Goal: Task Accomplishment & Management: Complete application form

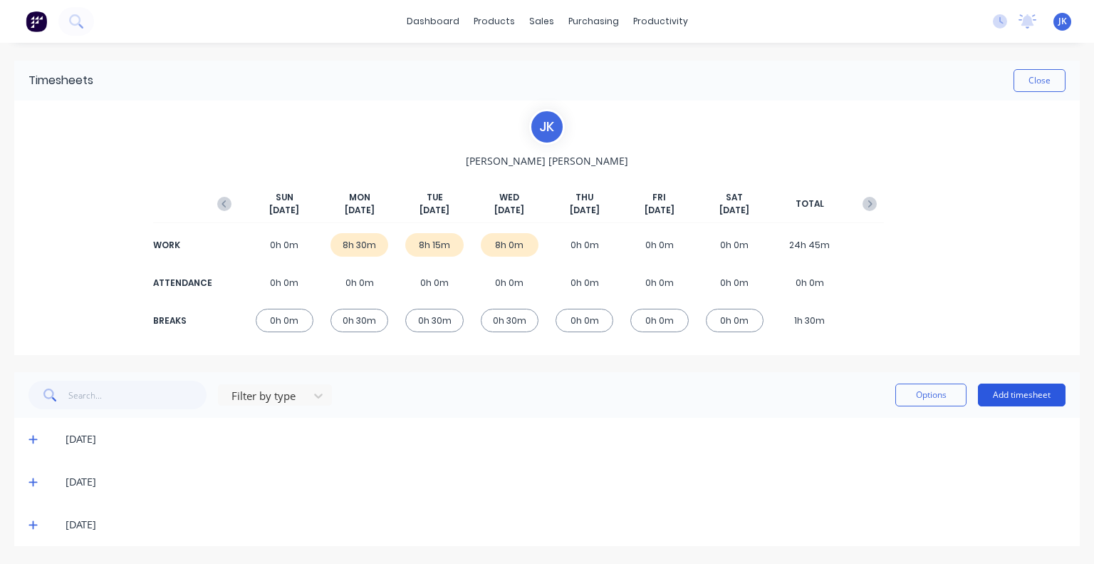
click at [991, 386] on button "Add timesheet" at bounding box center [1022, 394] width 88 height 23
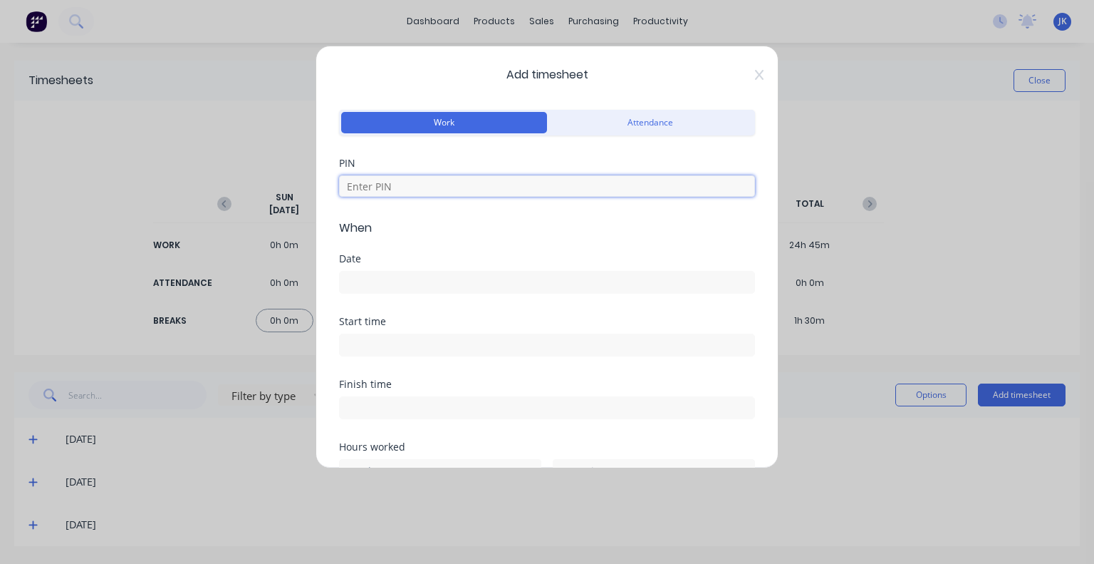
click at [411, 190] on input at bounding box center [547, 185] width 416 height 21
type input "5683"
click at [393, 284] on input at bounding box center [547, 281] width 415 height 21
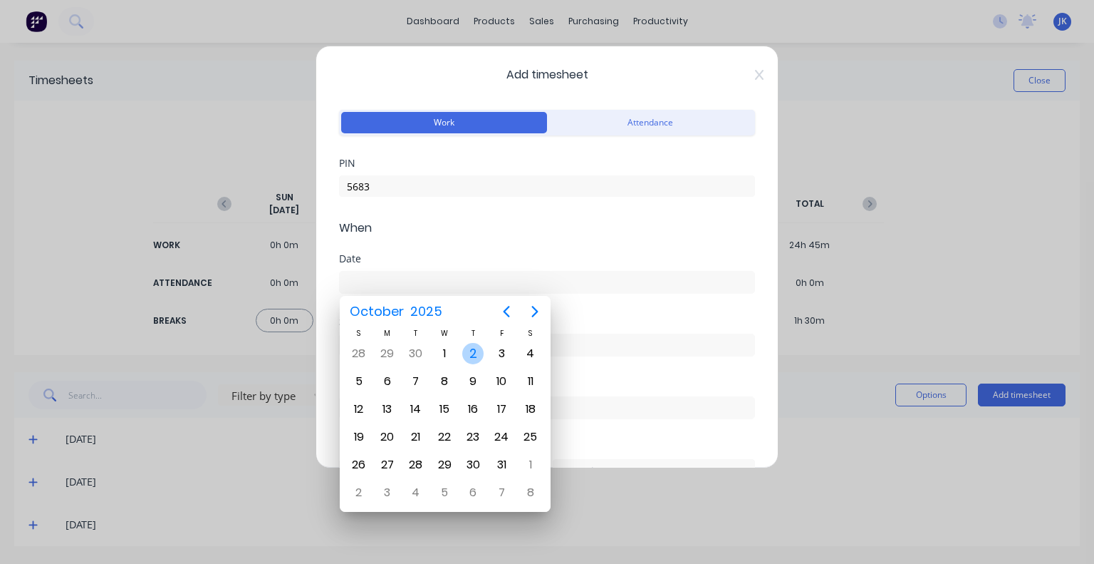
click at [474, 348] on div "2" at bounding box center [472, 353] width 21 height 21
type input "[DATE]"
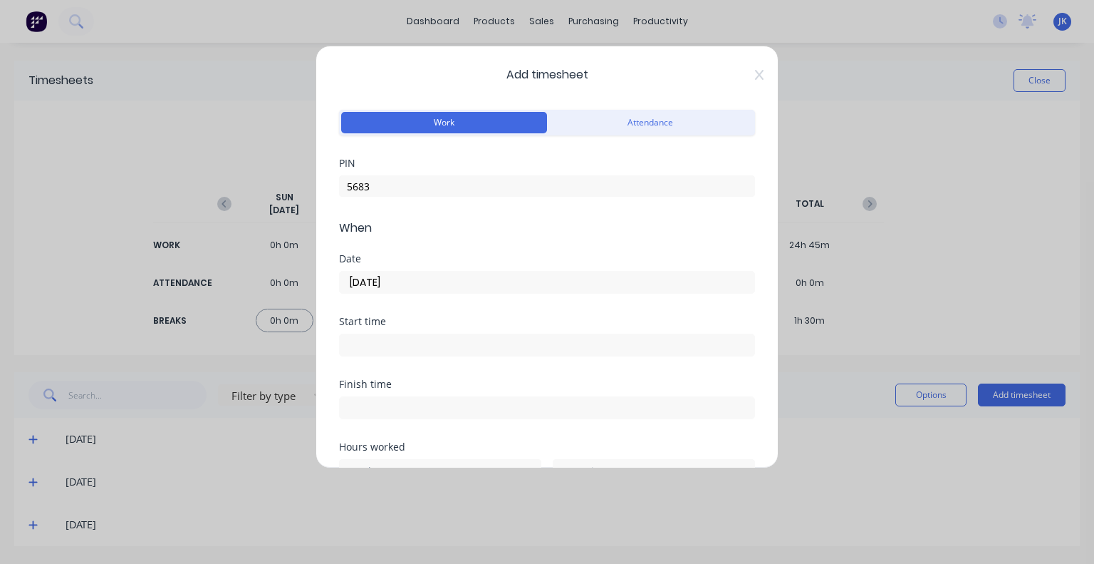
click at [430, 343] on input at bounding box center [547, 344] width 415 height 21
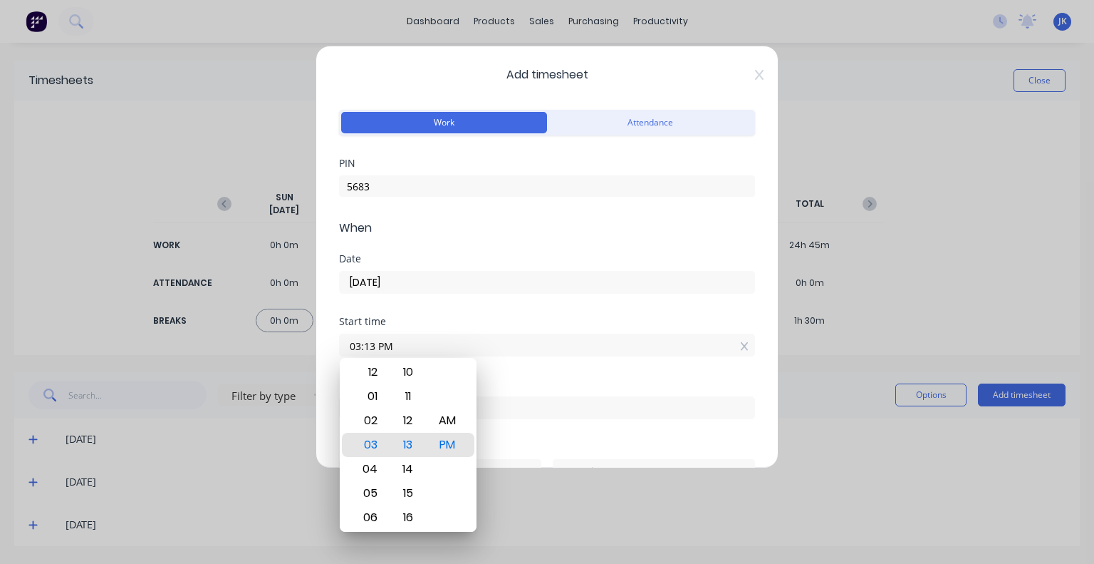
drag, startPoint x: 405, startPoint y: 343, endPoint x: 240, endPoint y: 356, distance: 165.1
click at [240, 356] on div "Add timesheet Work Attendance PIN 5683 When Date [DATE] Start time 03:13 PM Fin…" at bounding box center [547, 282] width 1094 height 564
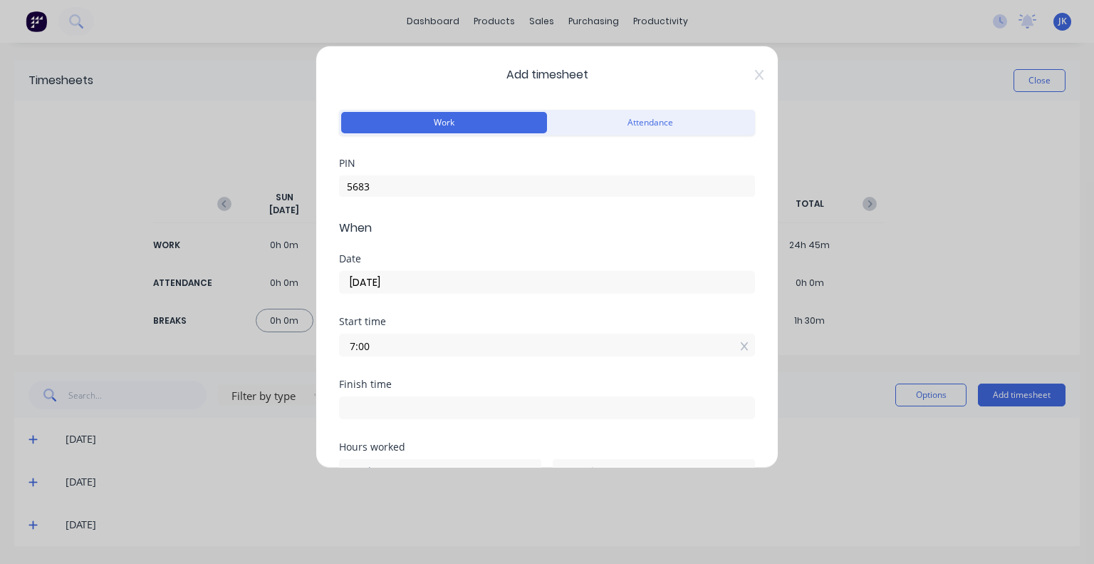
type input "07:00 AM"
click at [368, 398] on input at bounding box center [547, 407] width 415 height 21
type input "03:13 PM"
type input "8"
type input "13"
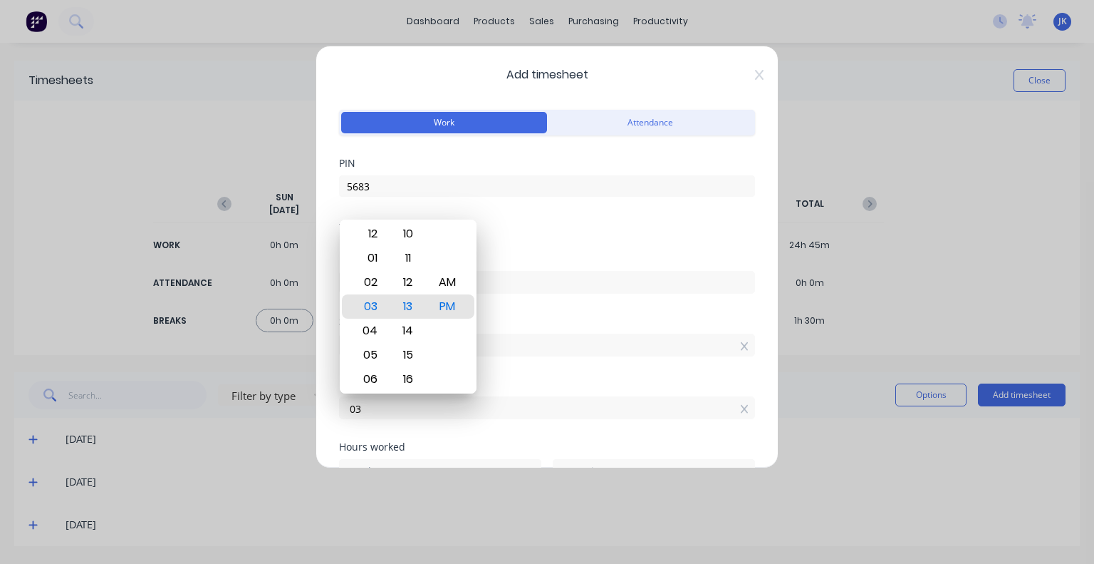
type input "0"
type input "08:30 AM"
type input "1"
type input "30"
click at [472, 435] on div "Finish time 08:30 AM" at bounding box center [547, 410] width 416 height 63
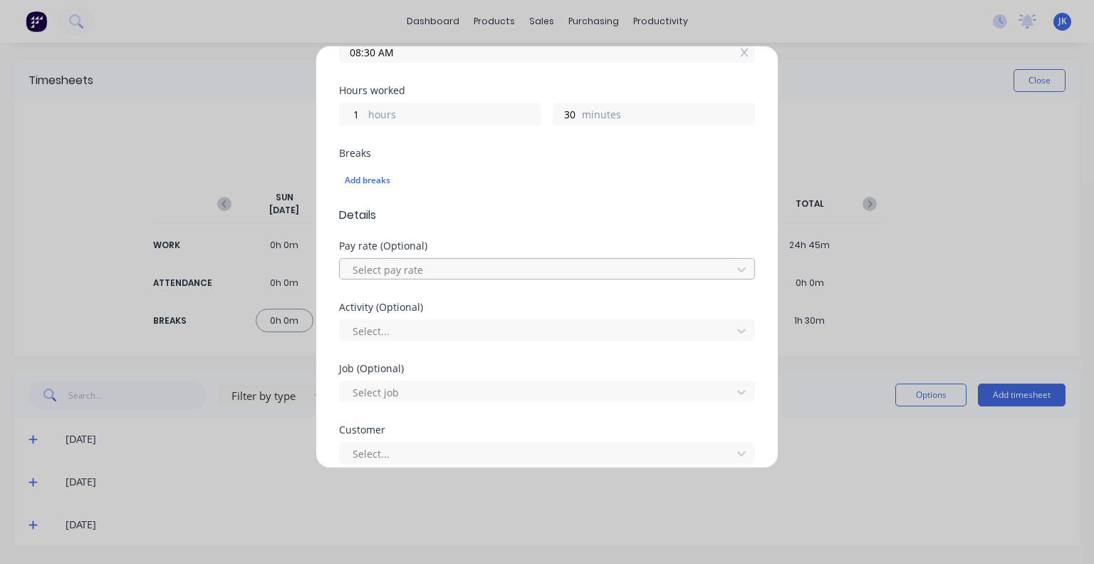
scroll to position [427, 0]
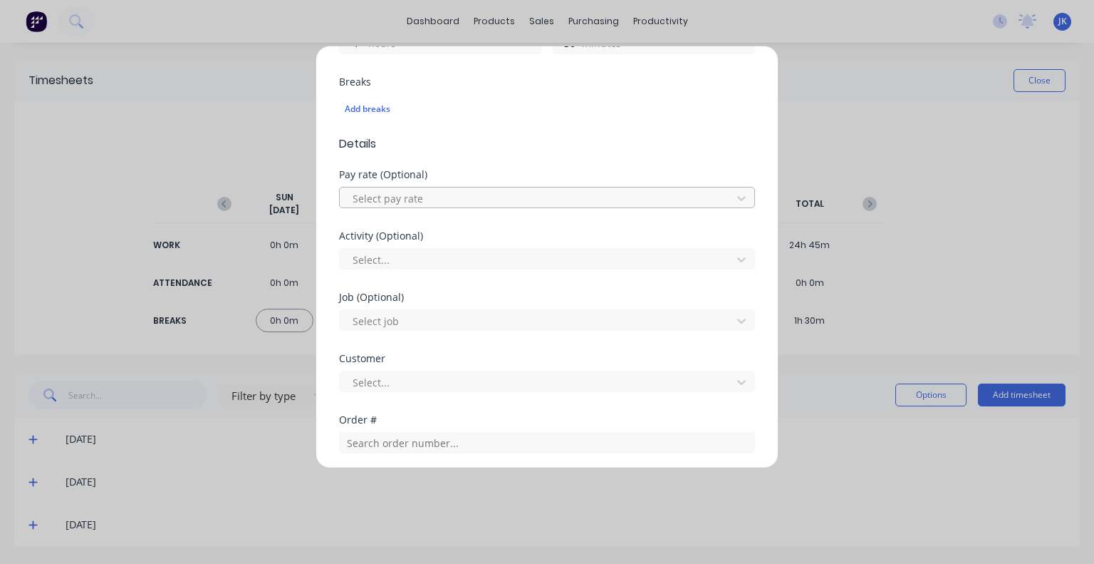
click at [452, 192] on div at bounding box center [537, 199] width 373 height 18
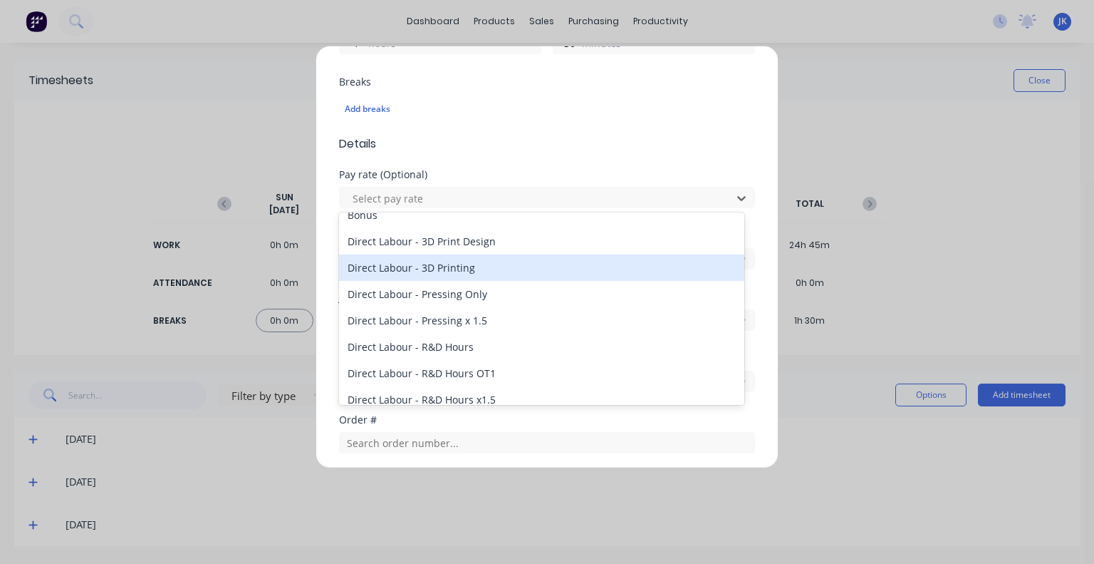
click at [466, 261] on div "Direct Labour - 3D Printing" at bounding box center [541, 267] width 405 height 26
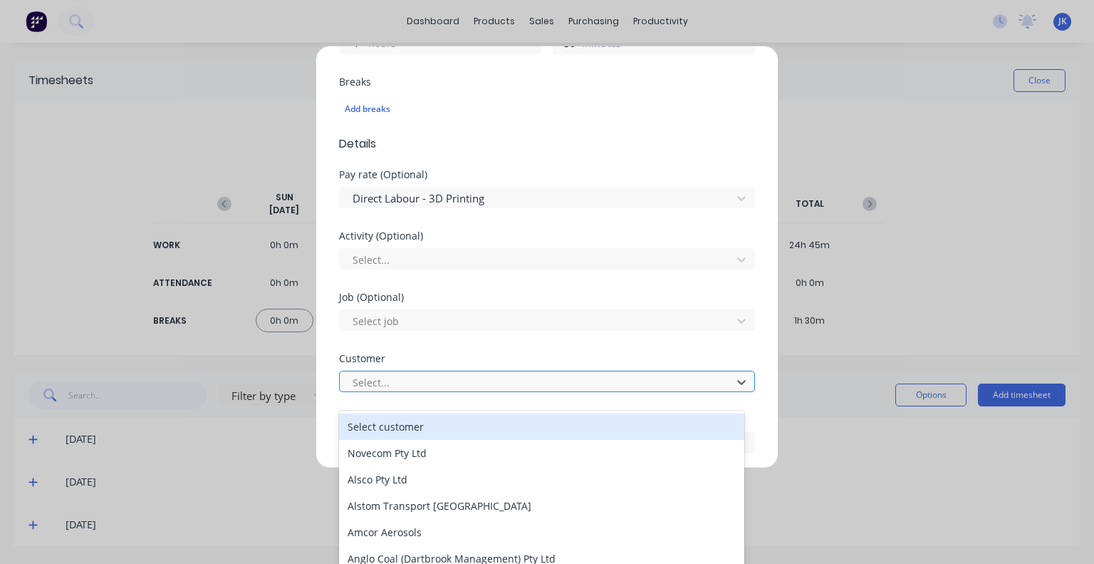
click at [436, 378] on div at bounding box center [537, 382] width 373 height 18
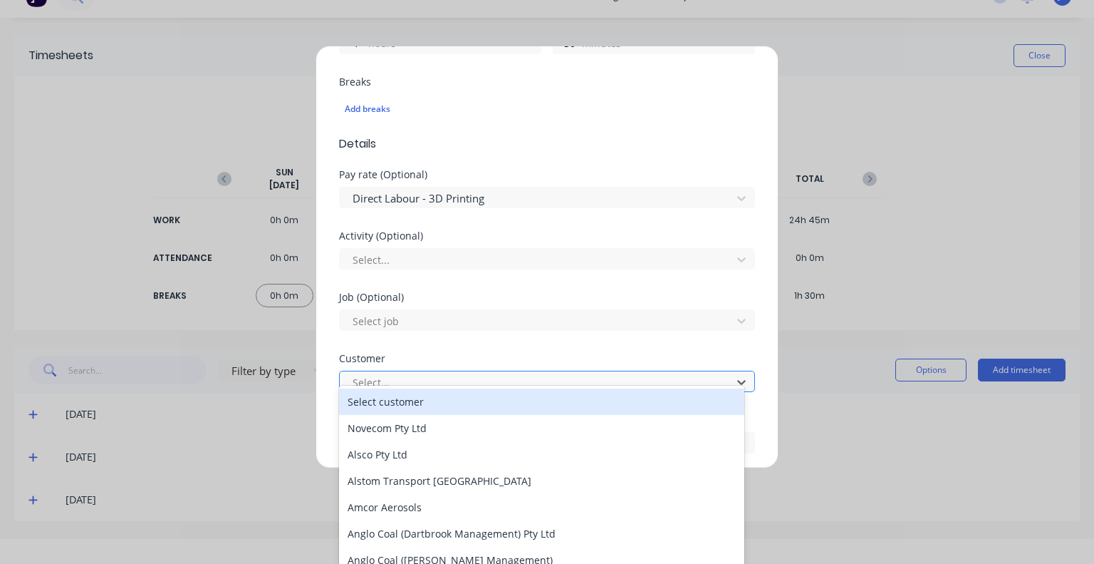
scroll to position [31, 0]
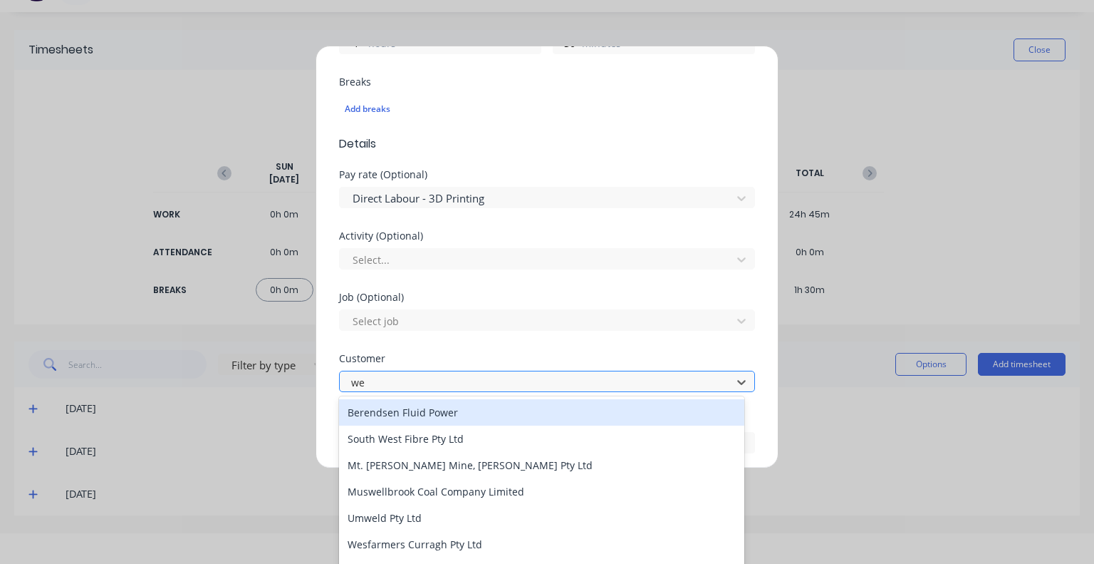
type input "[PERSON_NAME]"
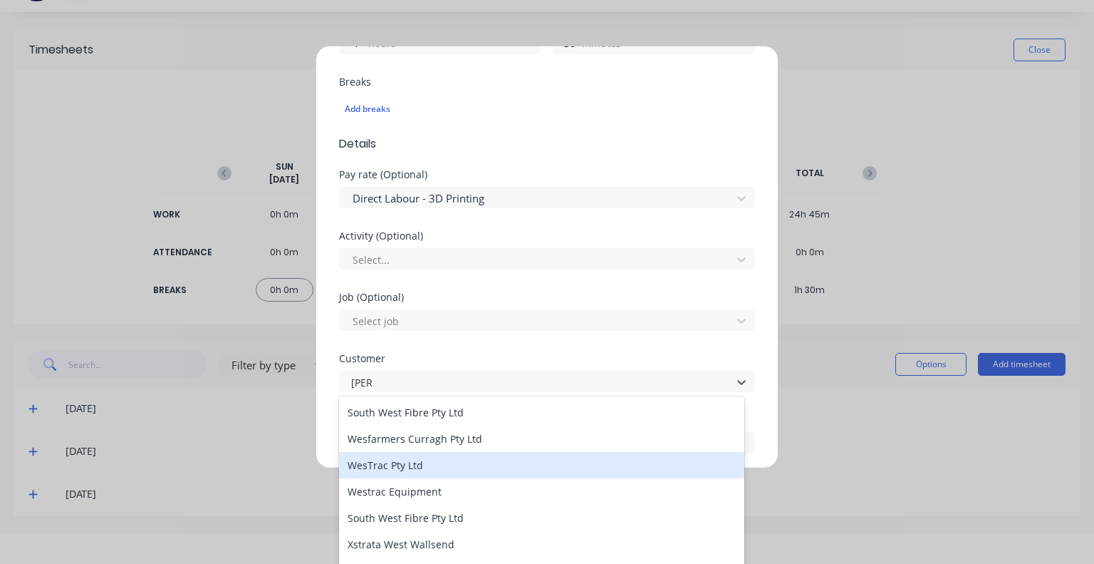
click at [413, 462] on div "WesTrac Pty Ltd" at bounding box center [541, 465] width 405 height 26
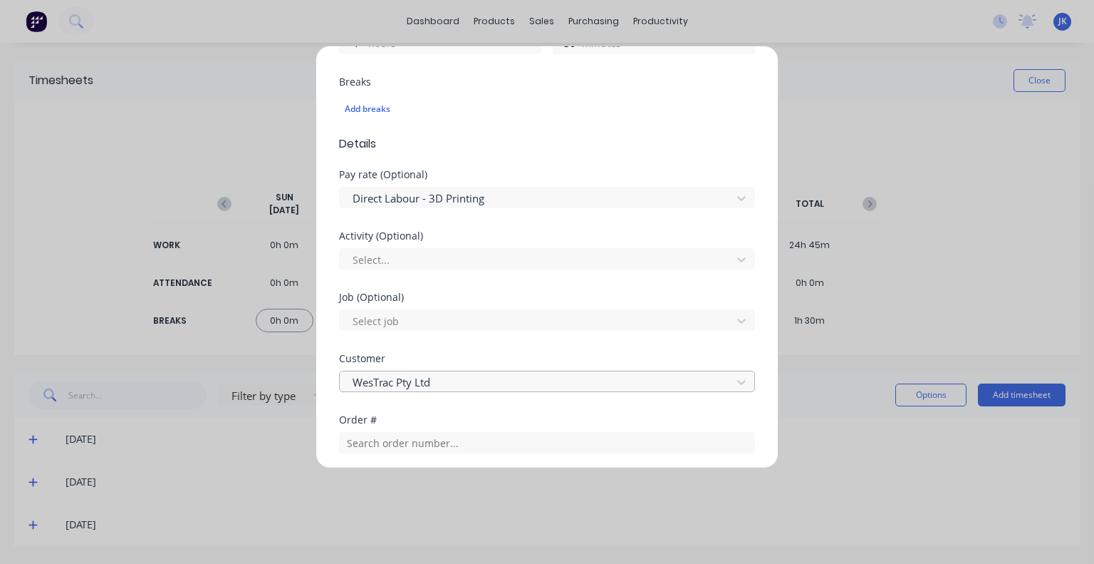
scroll to position [570, 0]
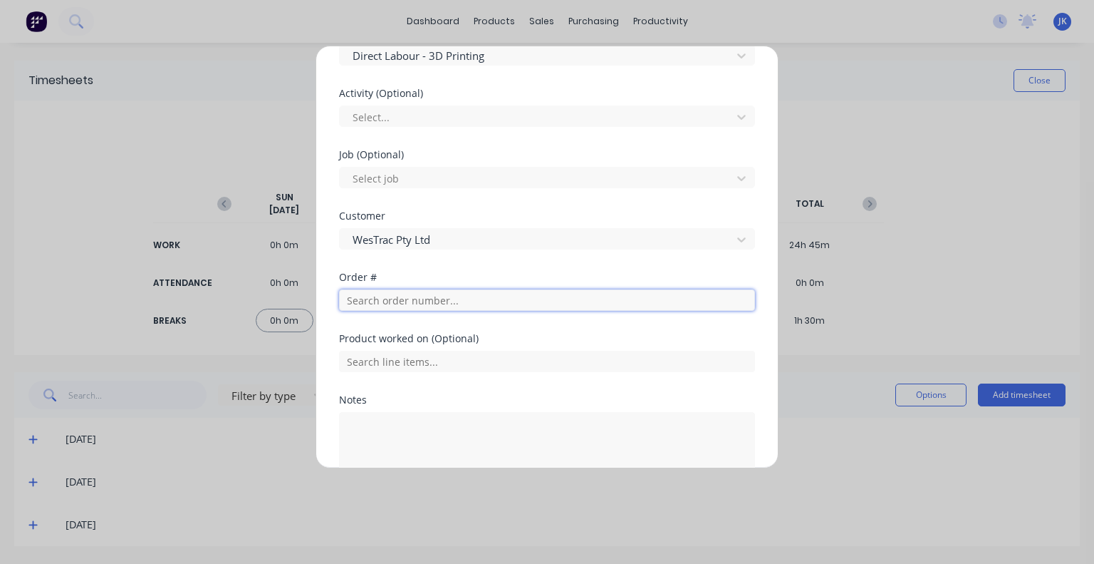
click at [432, 301] on input "text" at bounding box center [547, 299] width 416 height 21
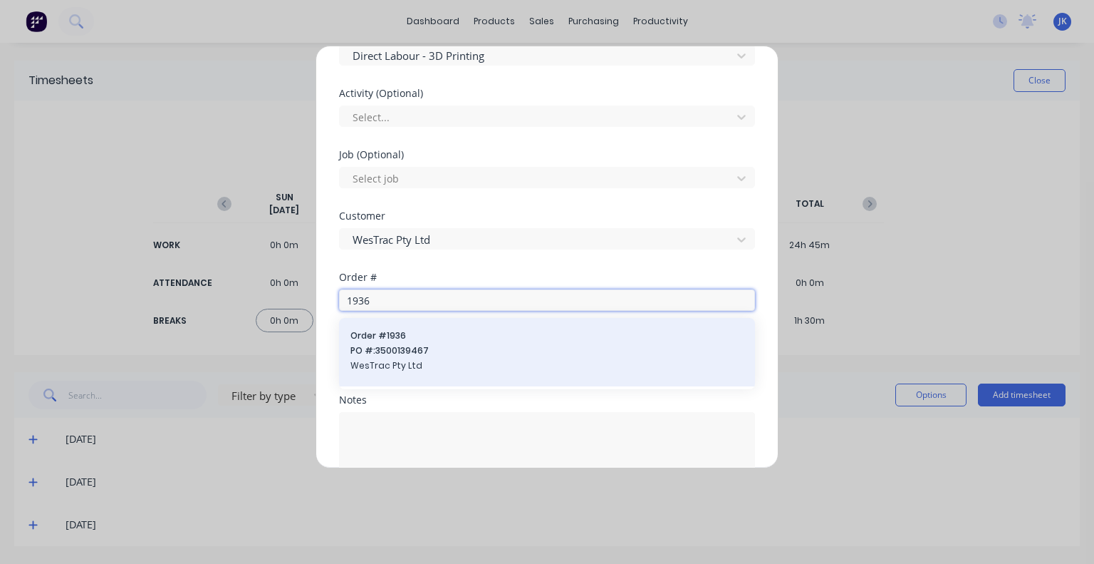
type input "1936"
click at [433, 346] on span "PO #: 3500139467" at bounding box center [547, 350] width 393 height 13
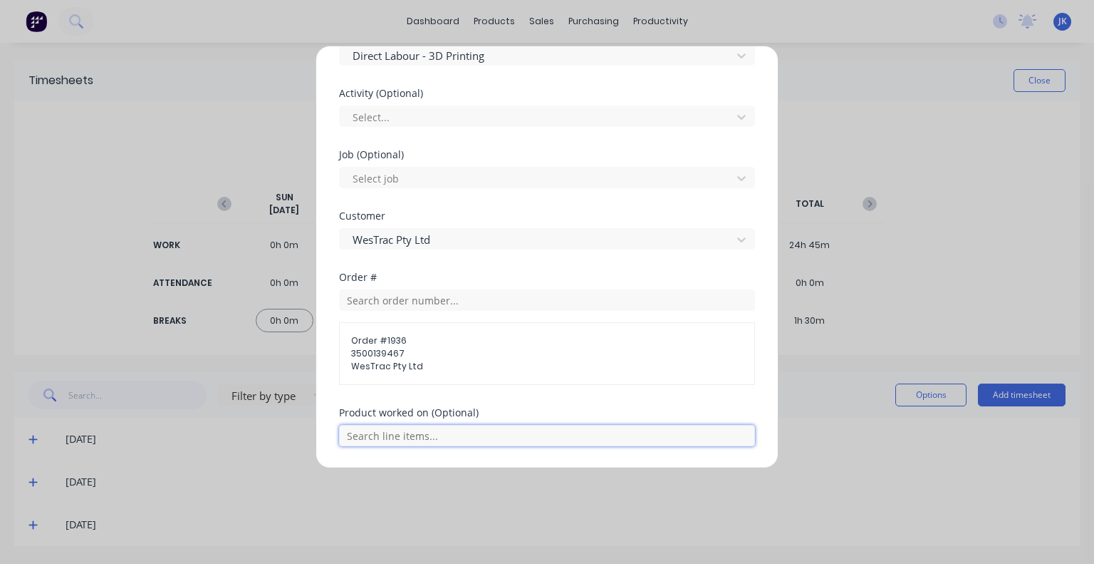
click at [425, 430] on input "text" at bounding box center [547, 435] width 416 height 21
click at [433, 393] on span "601768 - E Stop Shroud" at bounding box center [558, 399] width 370 height 13
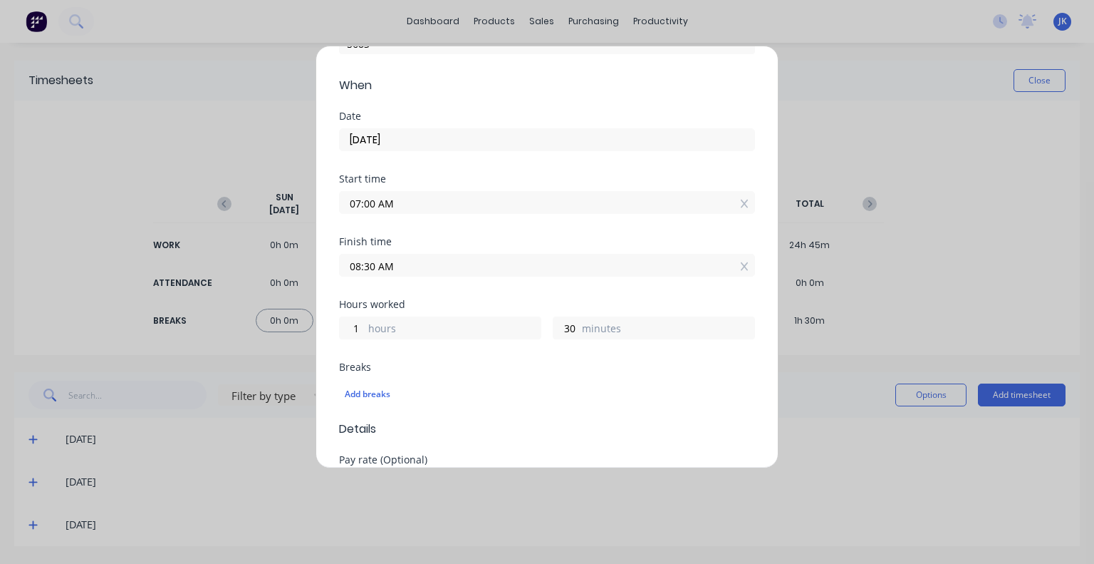
scroll to position [775, 0]
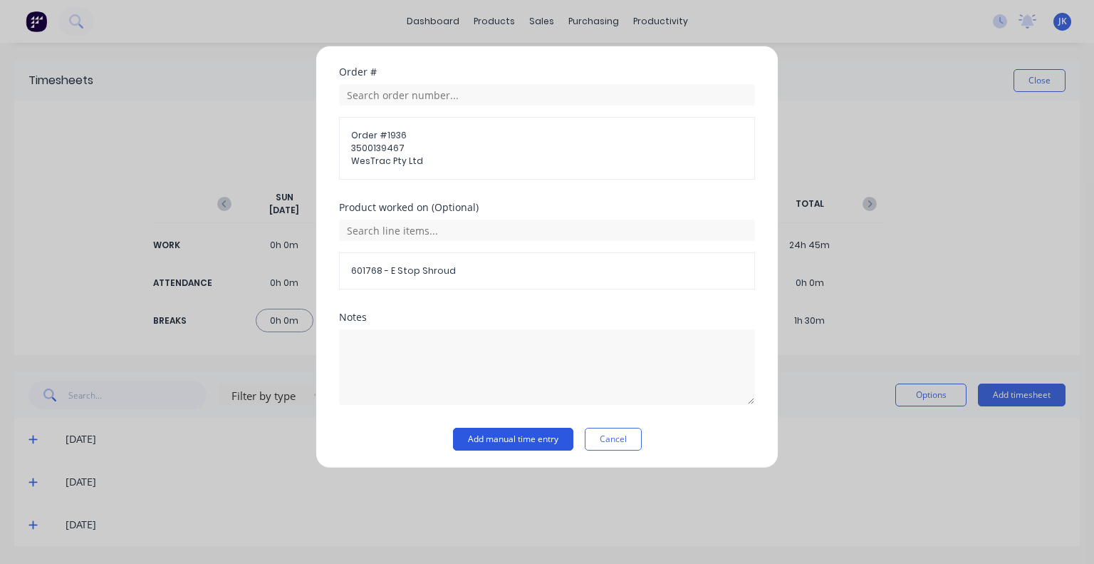
click at [549, 435] on button "Add manual time entry" at bounding box center [513, 438] width 120 height 23
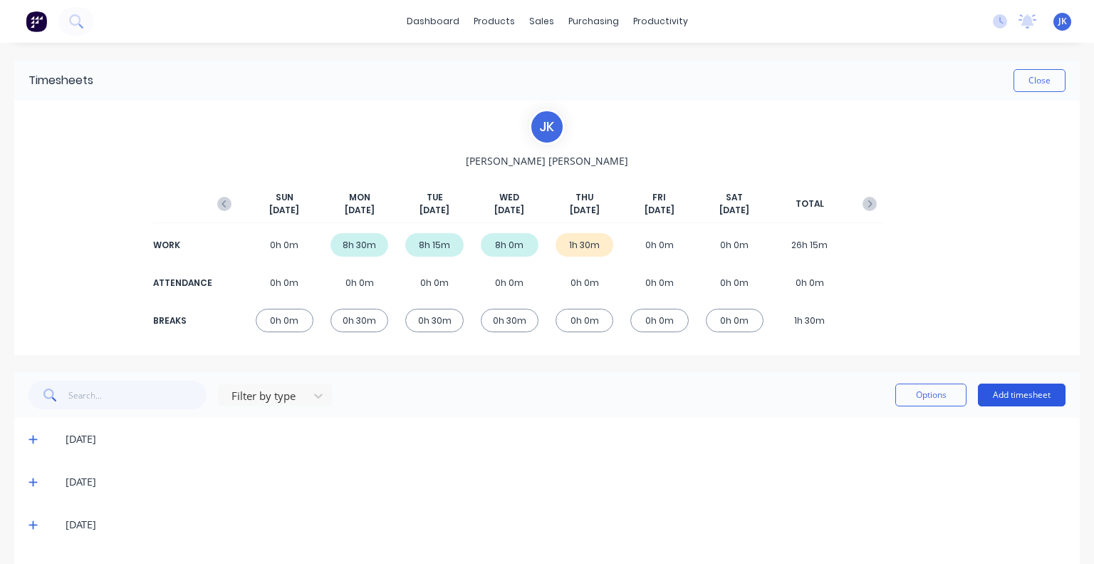
click at [1000, 395] on button "Add timesheet" at bounding box center [1022, 394] width 88 height 23
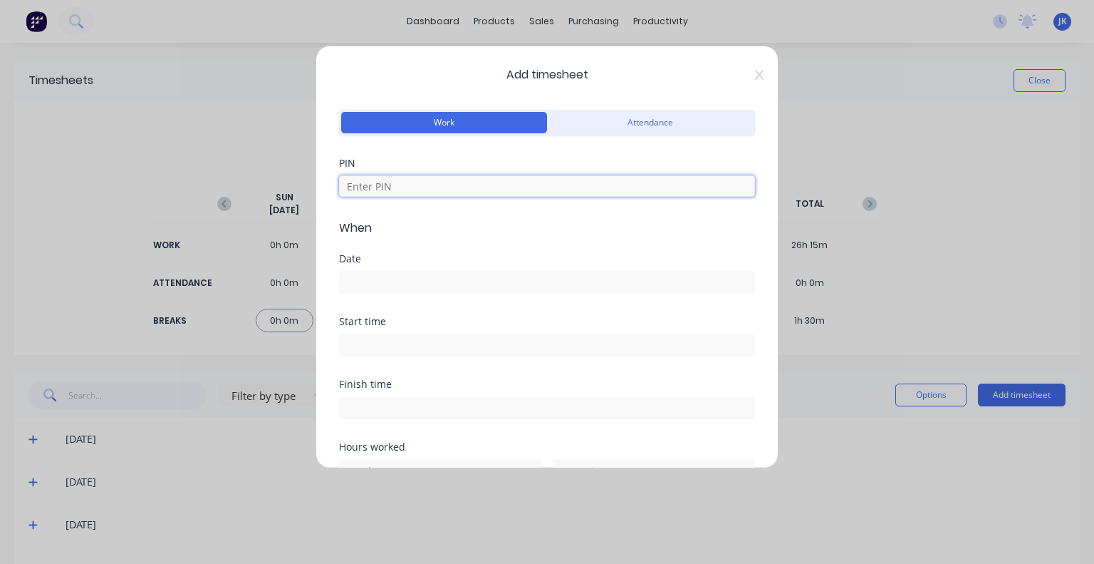
click at [447, 188] on input at bounding box center [547, 185] width 416 height 21
click at [372, 281] on div at bounding box center [547, 292] width 416 height 23
click at [427, 190] on input at bounding box center [547, 185] width 416 height 21
type input "5683"
click at [390, 279] on div at bounding box center [547, 291] width 416 height 26
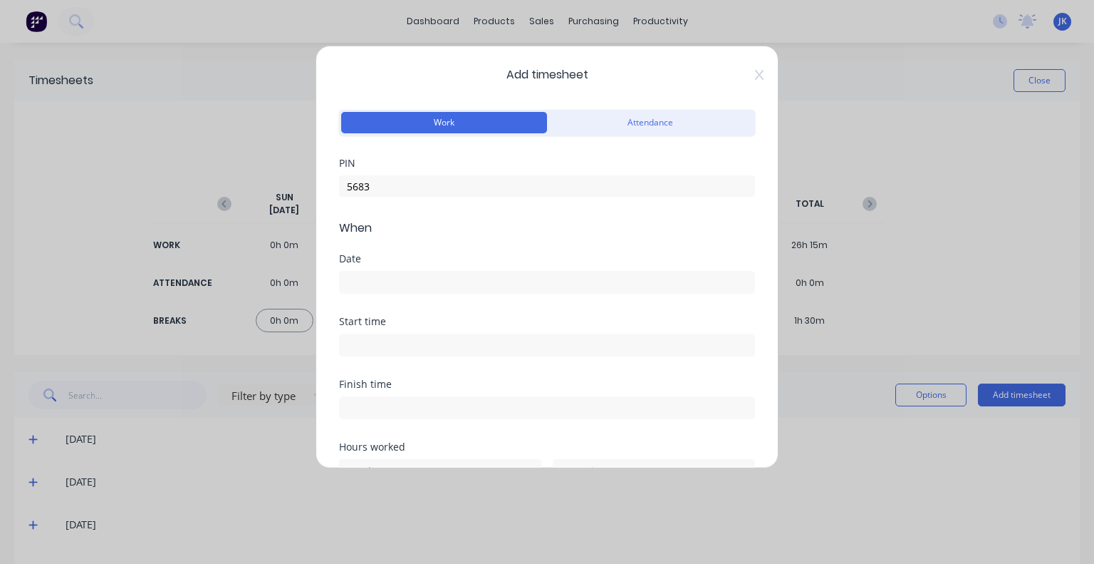
click at [402, 279] on input at bounding box center [547, 281] width 415 height 21
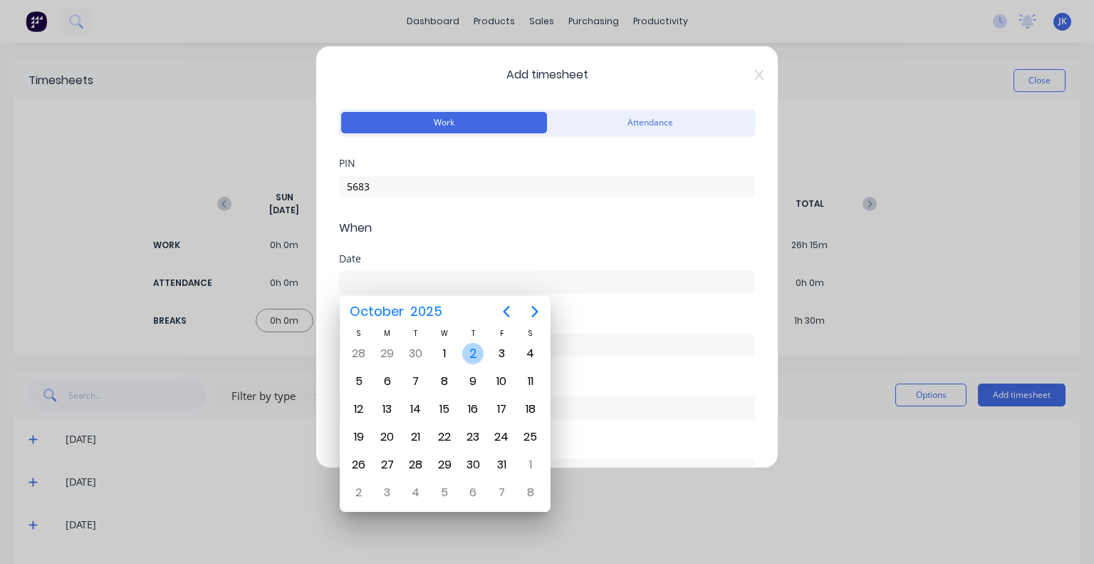
click at [476, 352] on div "2" at bounding box center [472, 353] width 21 height 21
type input "[DATE]"
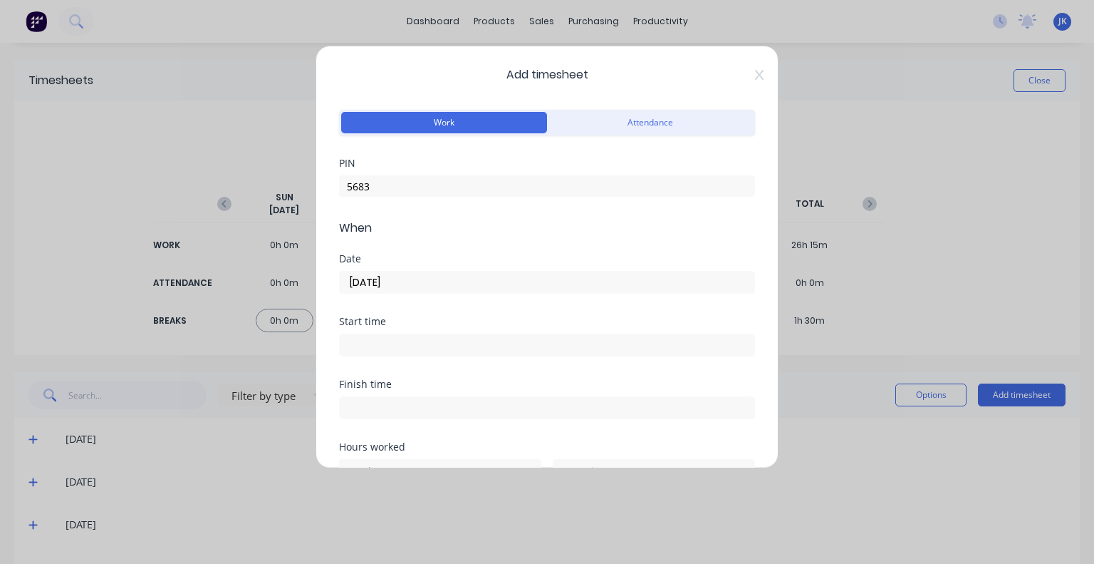
click at [432, 347] on input at bounding box center [547, 344] width 415 height 21
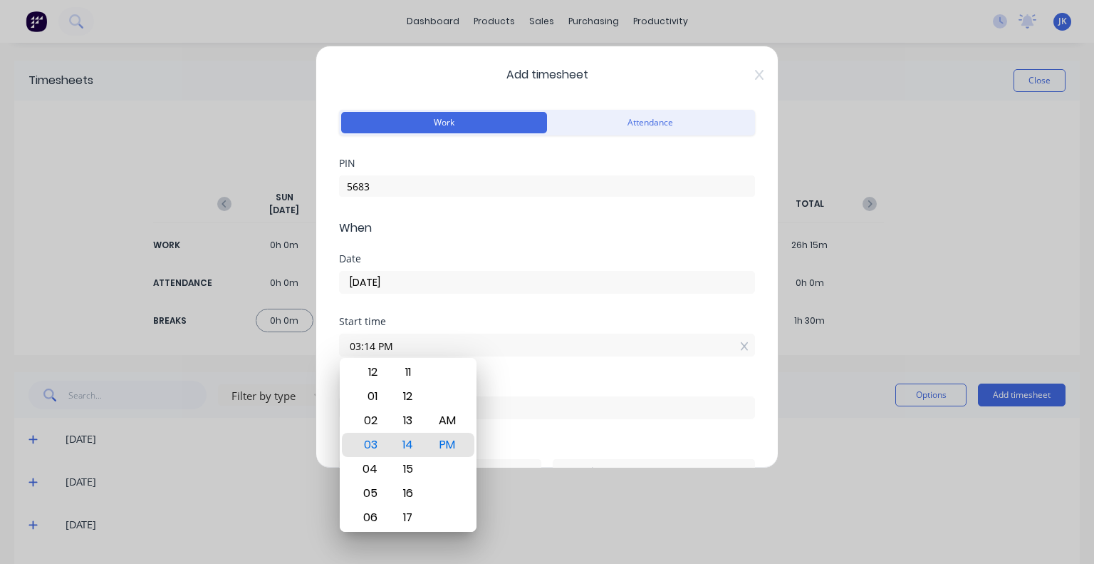
drag, startPoint x: 395, startPoint y: 343, endPoint x: 270, endPoint y: 351, distance: 125.6
click at [286, 366] on div "Add timesheet Work Attendance PIN 5683 When Date [DATE] Start time 03:14 PM Fin…" at bounding box center [547, 282] width 1094 height 564
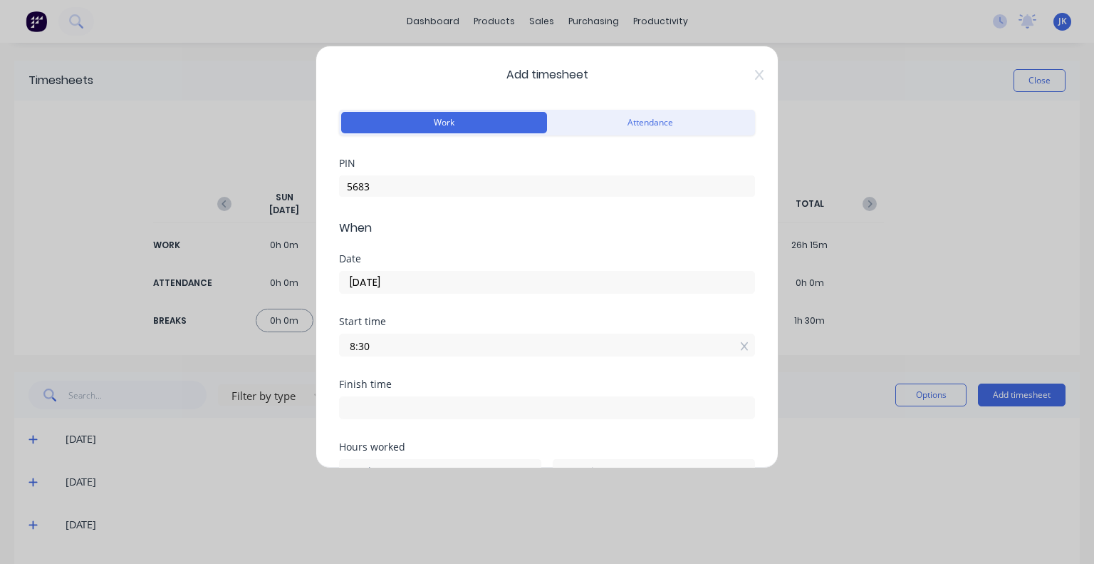
type input "08:30 AM"
click at [385, 396] on label at bounding box center [547, 407] width 416 height 23
click at [385, 397] on input at bounding box center [547, 407] width 415 height 21
type input "03:14 PM"
type input "6"
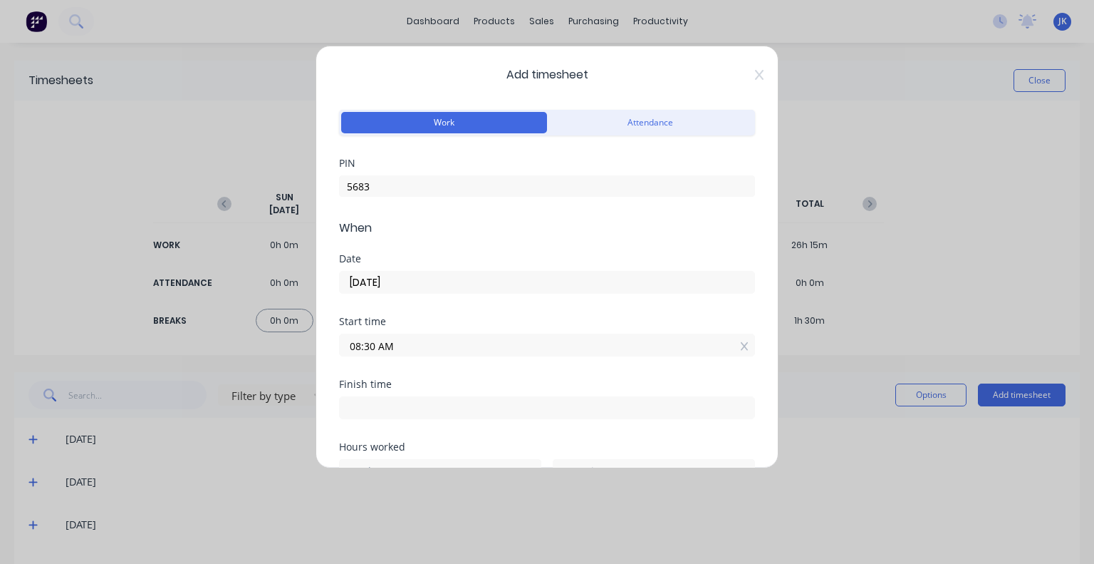
type input "44"
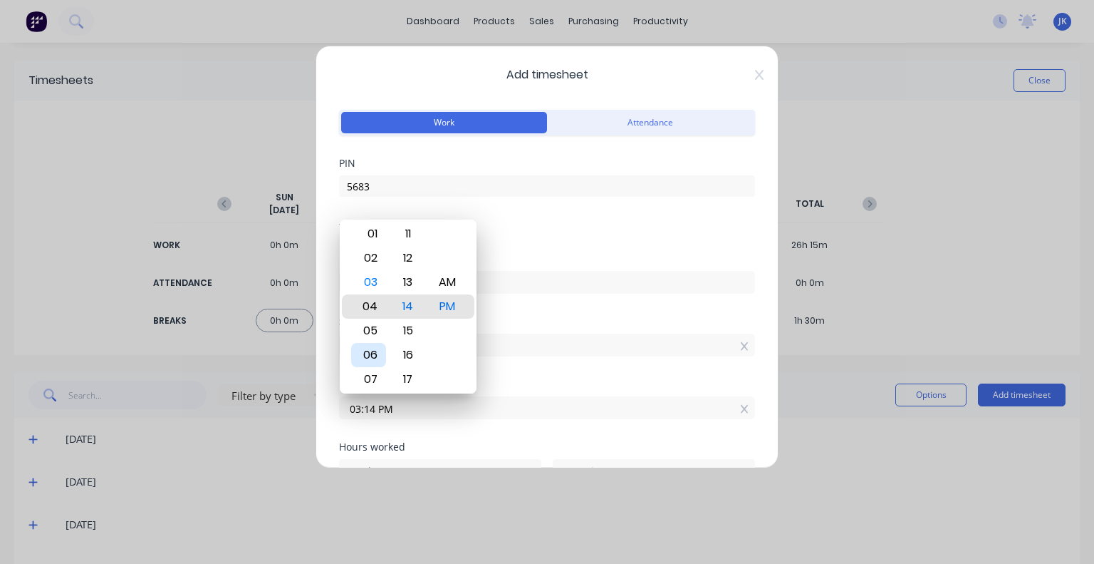
type input "04:14 PM"
type input "7"
drag, startPoint x: 403, startPoint y: 410, endPoint x: 342, endPoint y: 415, distance: 60.8
click at [342, 415] on input "04:14 PM" at bounding box center [547, 407] width 415 height 21
type input "10:30 AM"
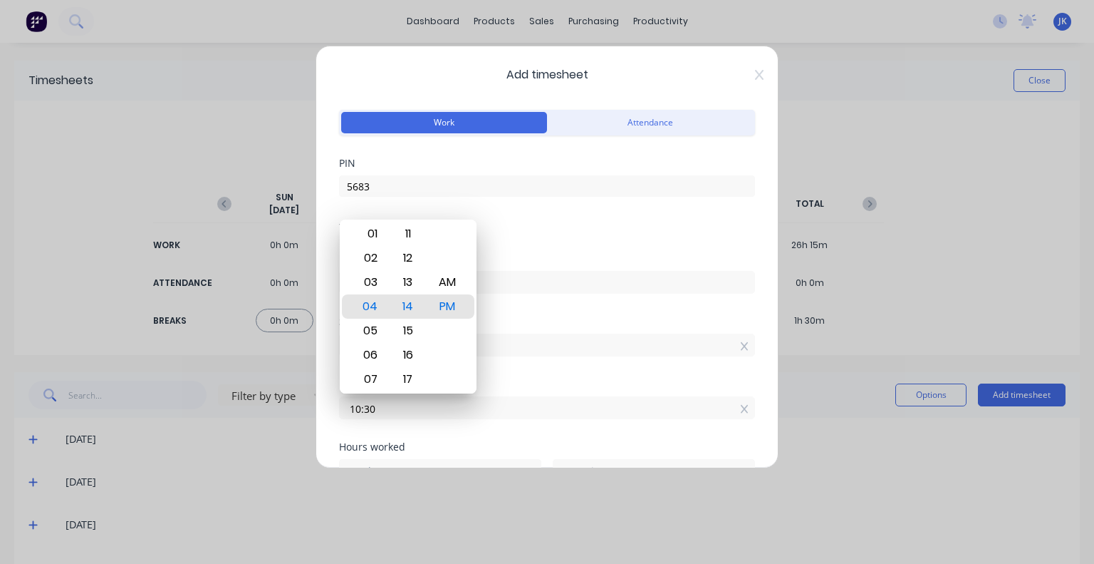
type input "2"
type input "0"
click at [577, 372] on div "Start time 08:30 AM" at bounding box center [547, 347] width 416 height 63
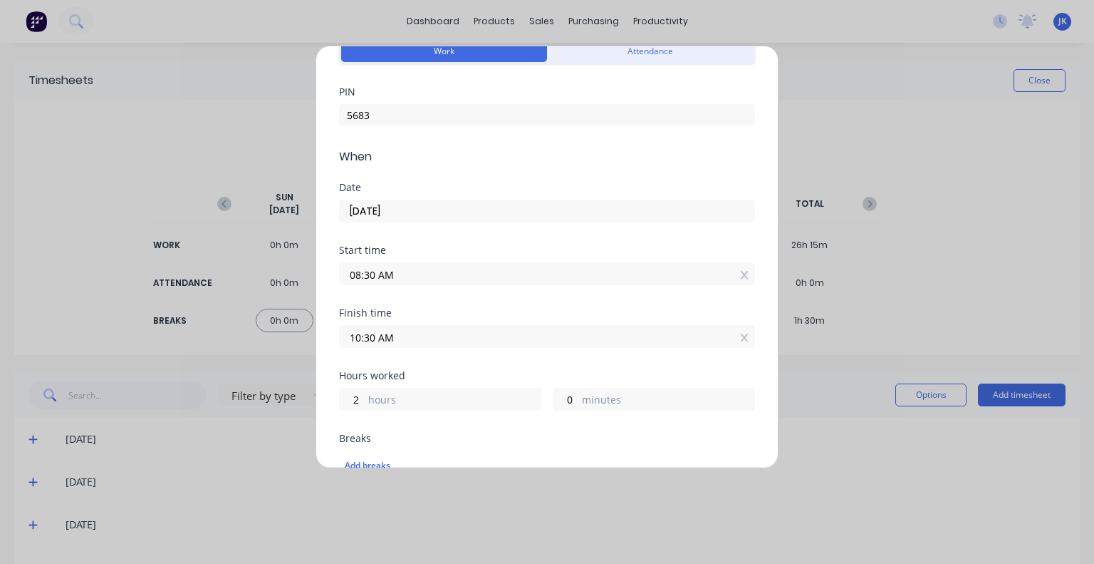
scroll to position [142, 0]
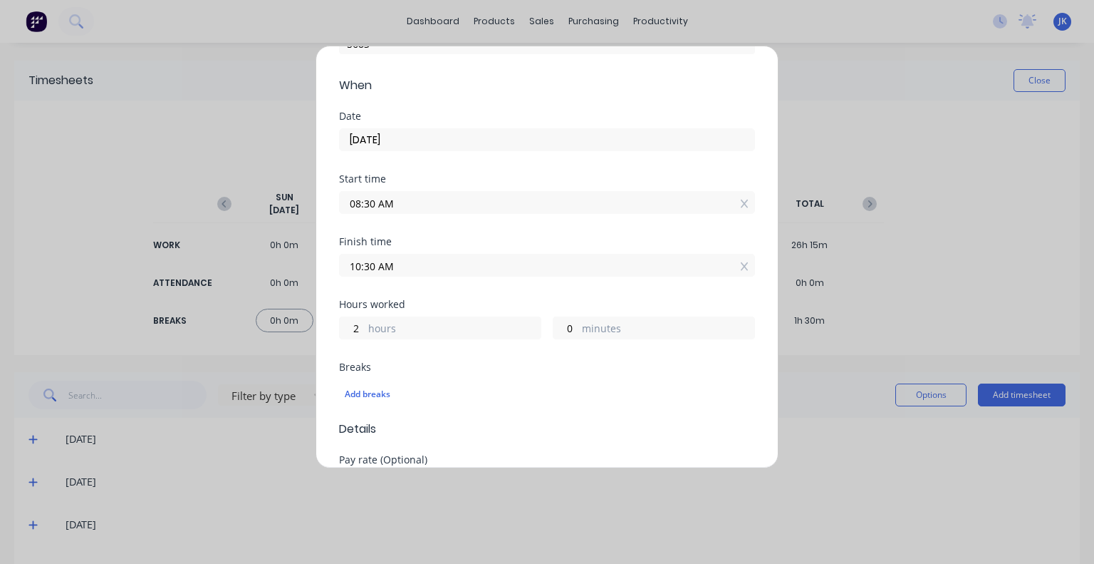
drag, startPoint x: 378, startPoint y: 266, endPoint x: 316, endPoint y: 272, distance: 62.2
click at [316, 272] on div "Add timesheet Work Attendance PIN 5683 When Date [DATE] Start time 08:30 AM Fin…" at bounding box center [547, 257] width 463 height 422
type input "11:00 AM"
type input "30"
click at [458, 281] on div "Finish time 11:00 AM" at bounding box center [547, 268] width 416 height 63
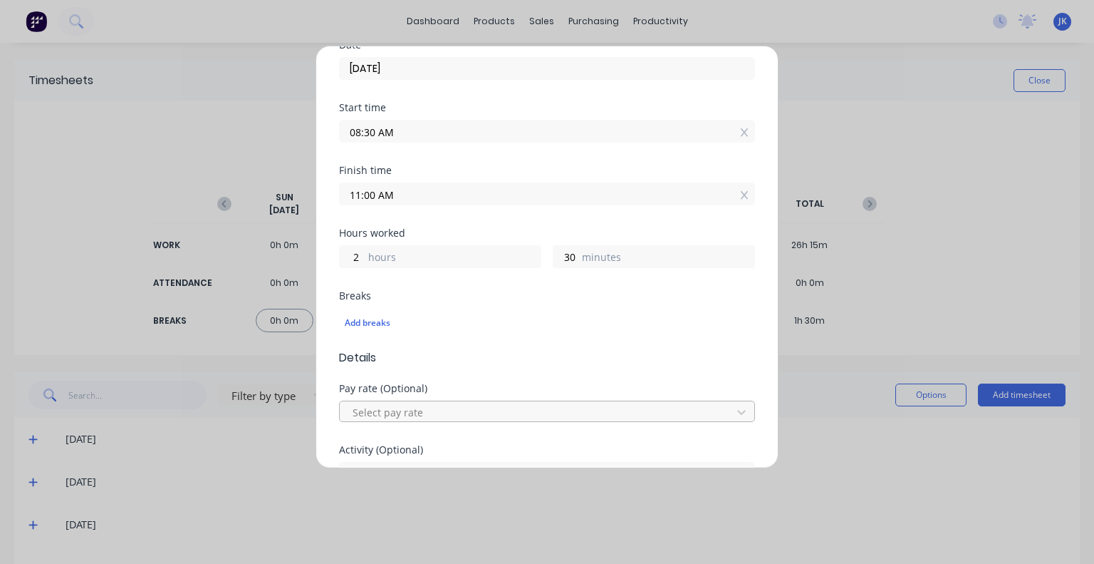
scroll to position [285, 0]
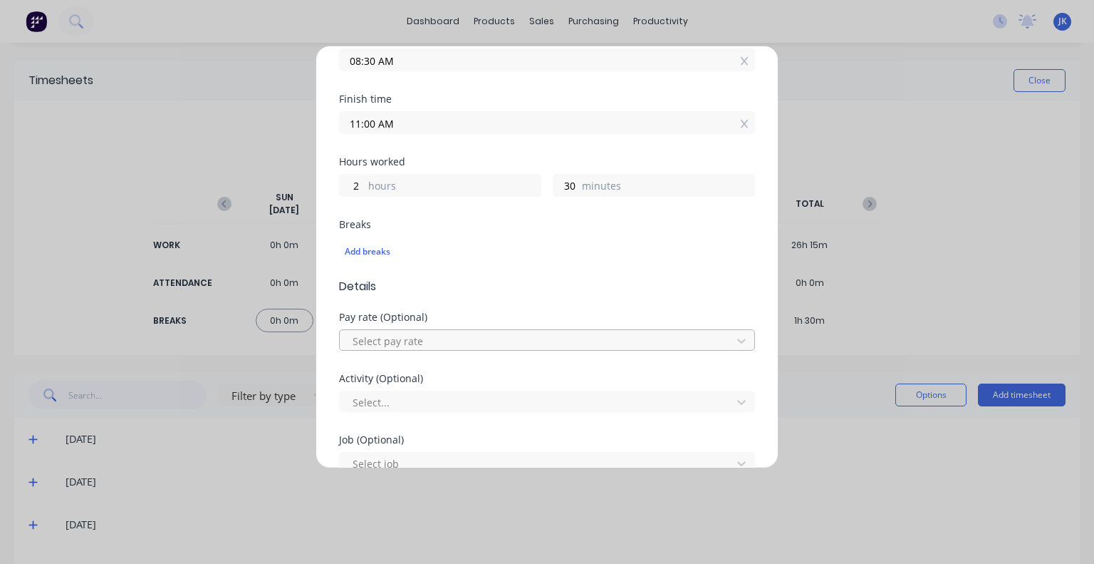
click at [442, 333] on div at bounding box center [537, 341] width 373 height 18
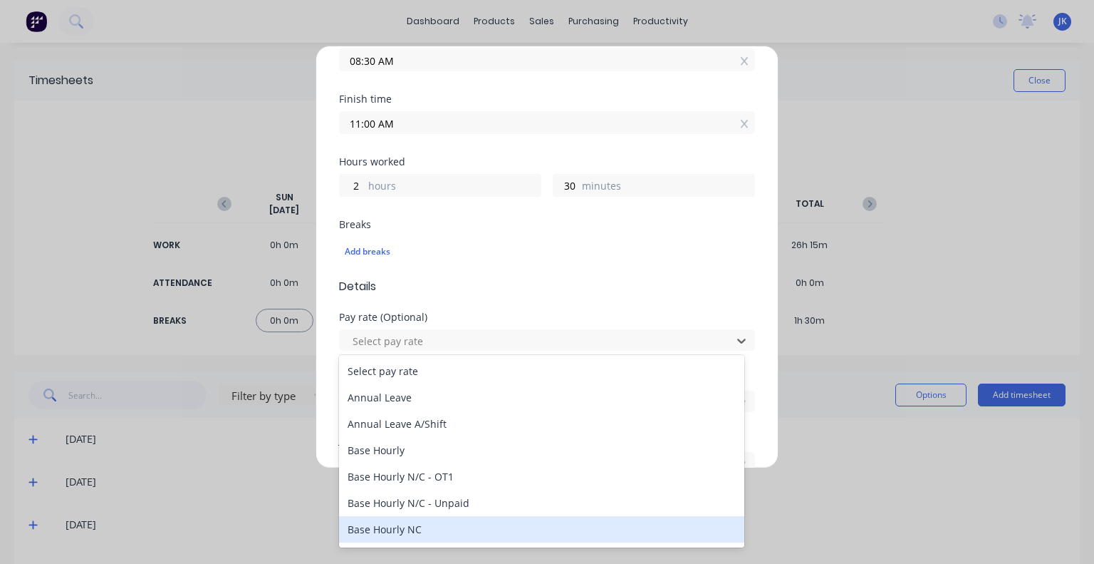
drag, startPoint x: 408, startPoint y: 532, endPoint x: 413, endPoint y: 486, distance: 46.7
click at [408, 532] on div "Base Hourly NC" at bounding box center [541, 529] width 405 height 26
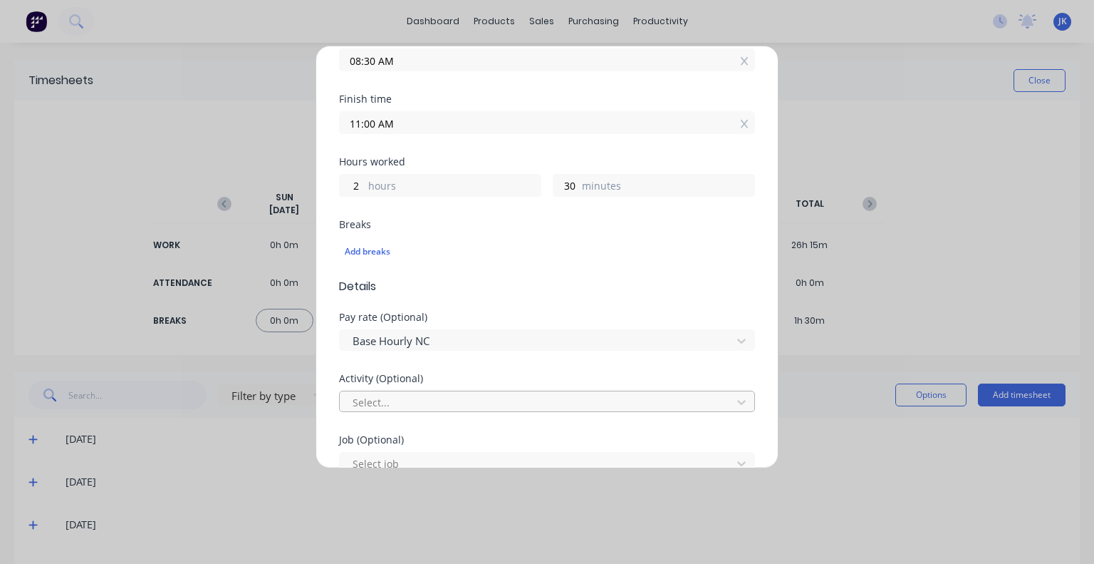
click at [434, 395] on div at bounding box center [537, 402] width 373 height 18
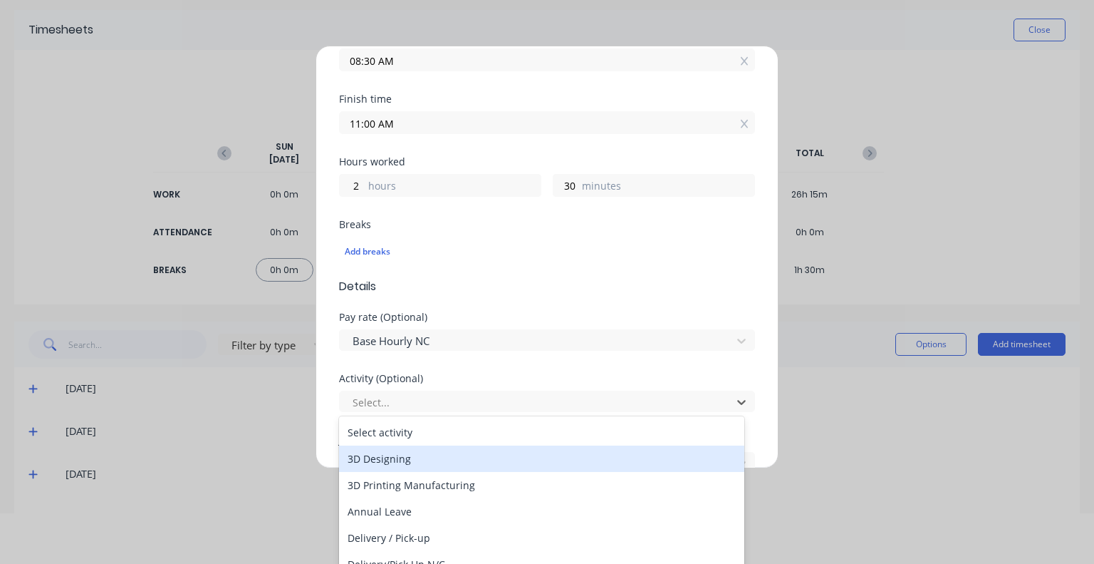
scroll to position [142, 0]
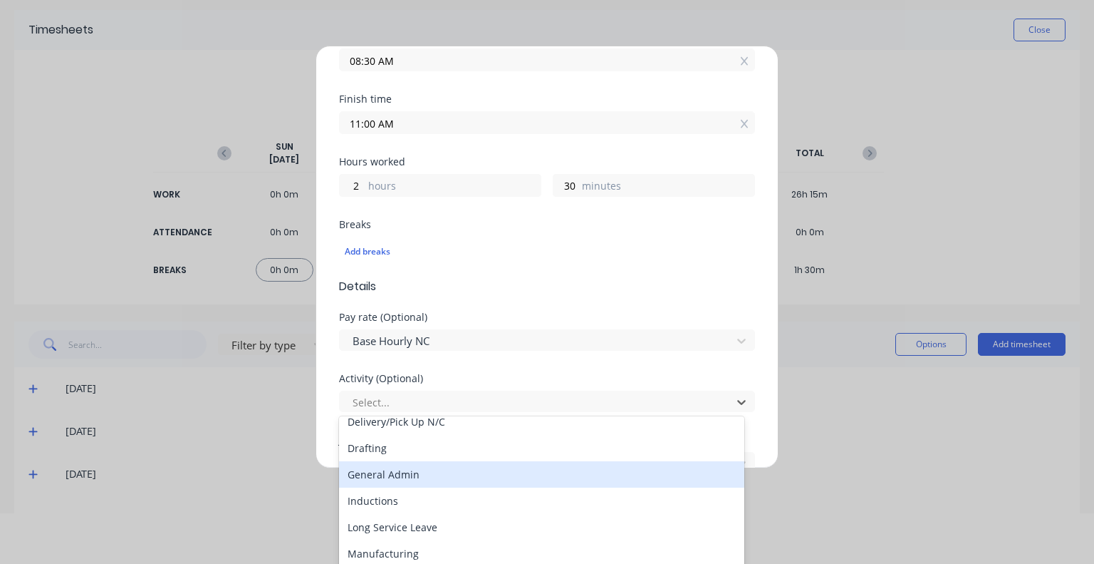
click at [428, 471] on div "General Admin" at bounding box center [541, 474] width 405 height 26
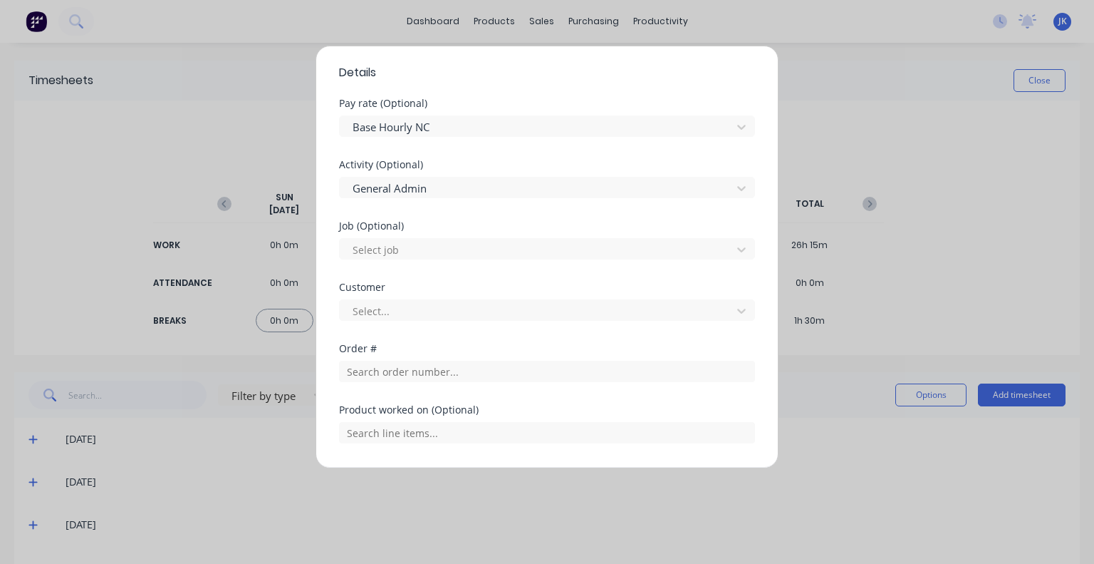
scroll to position [570, 0]
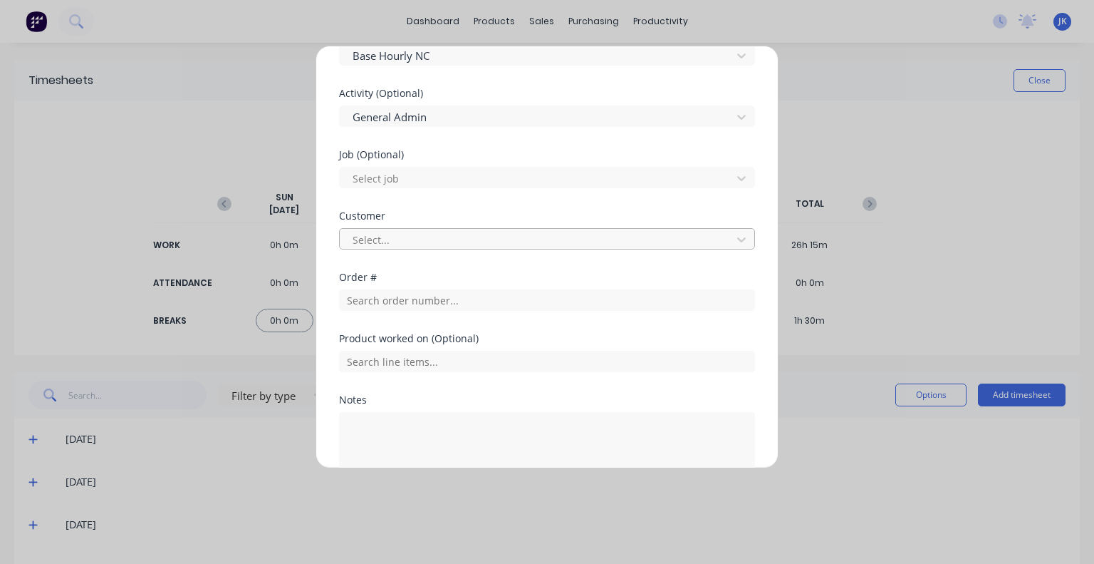
click at [433, 231] on div at bounding box center [537, 240] width 373 height 18
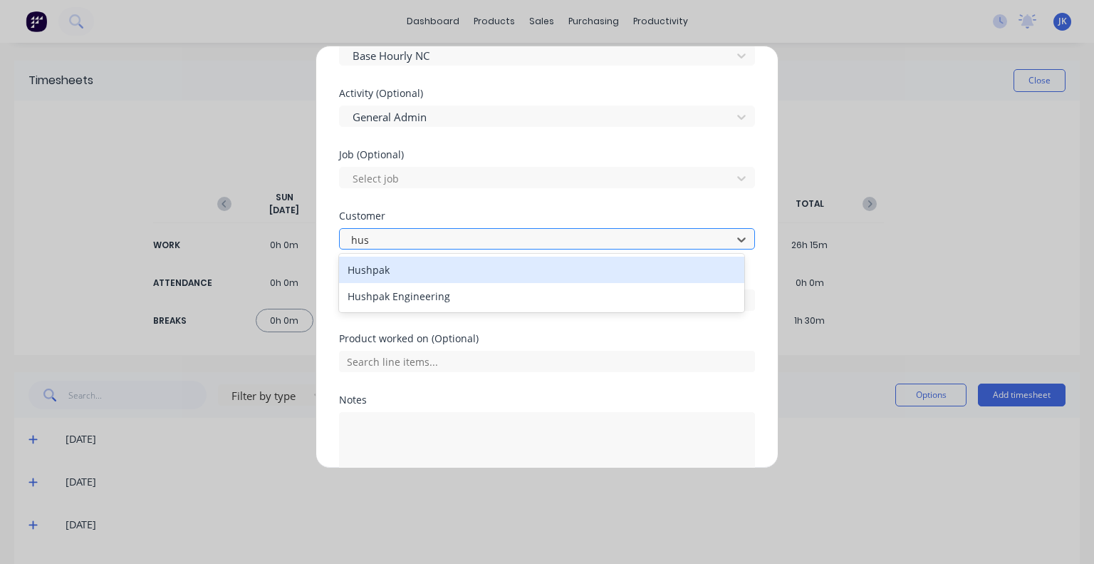
type input "hush"
click at [416, 276] on div "Hushpak" at bounding box center [541, 269] width 405 height 26
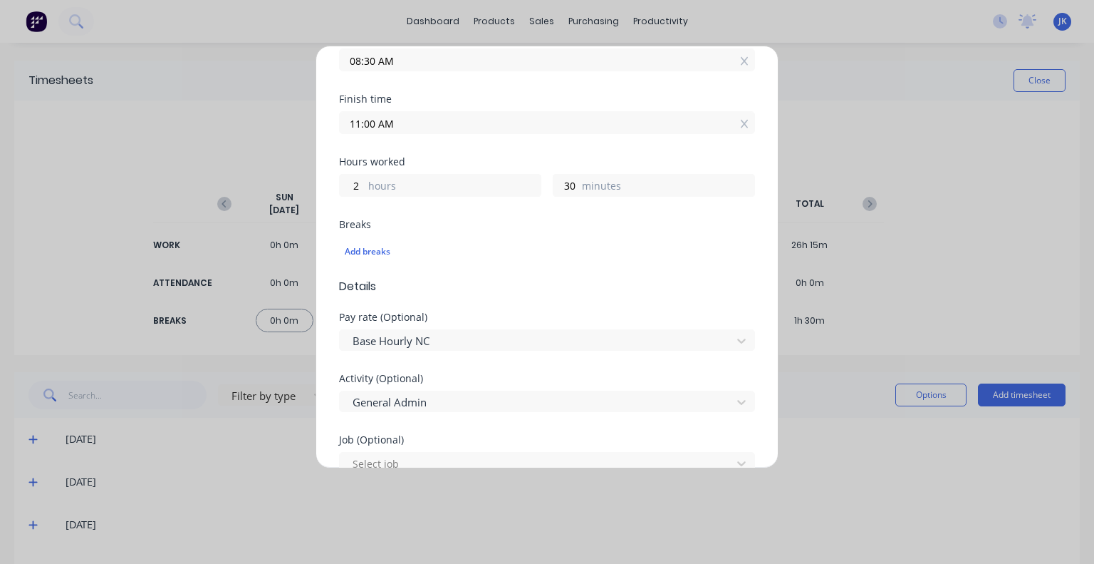
scroll to position [142, 0]
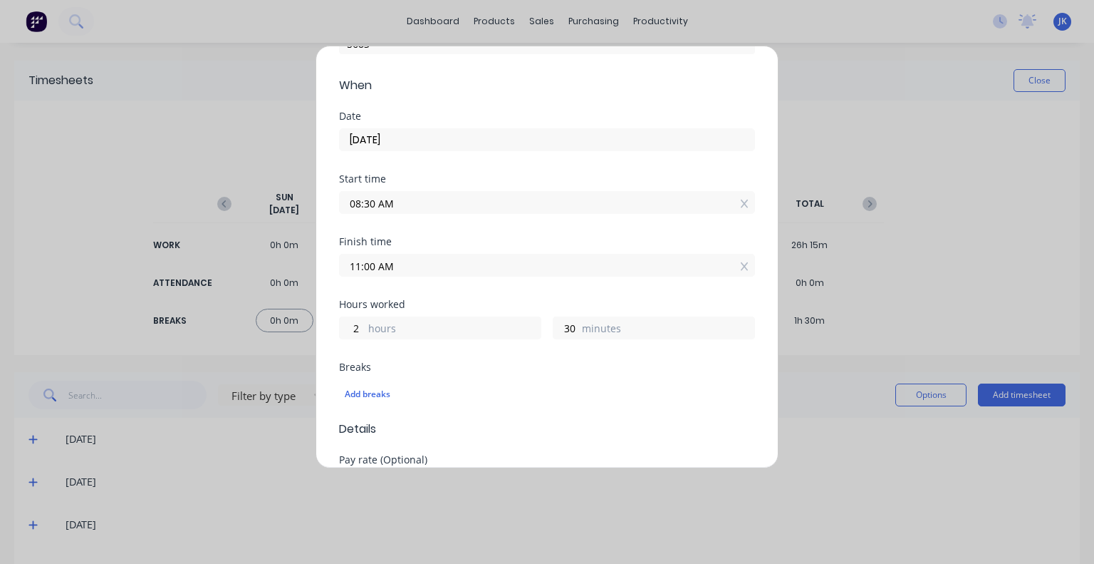
drag, startPoint x: 401, startPoint y: 267, endPoint x: 308, endPoint y: 274, distance: 93.6
click at [308, 274] on div "Add timesheet Work Attendance PIN 5683 When Date [DATE] Start time 08:30 AM Fin…" at bounding box center [547, 282] width 1094 height 564
type input "12:00 PM"
type input "3"
click at [480, 291] on div "Finish time 12:00 PM" at bounding box center [547, 268] width 416 height 63
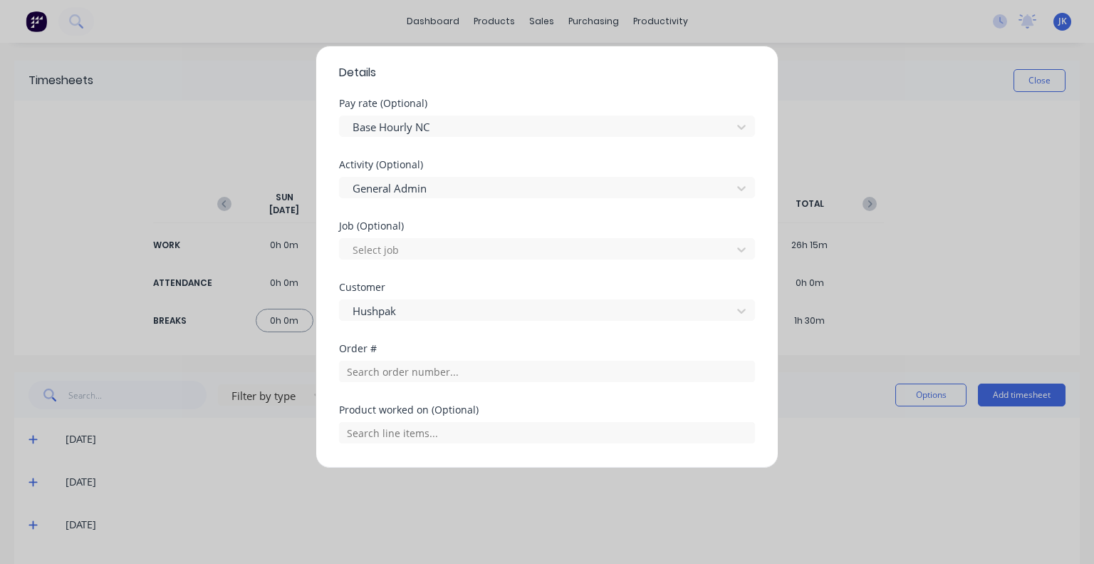
scroll to position [641, 0]
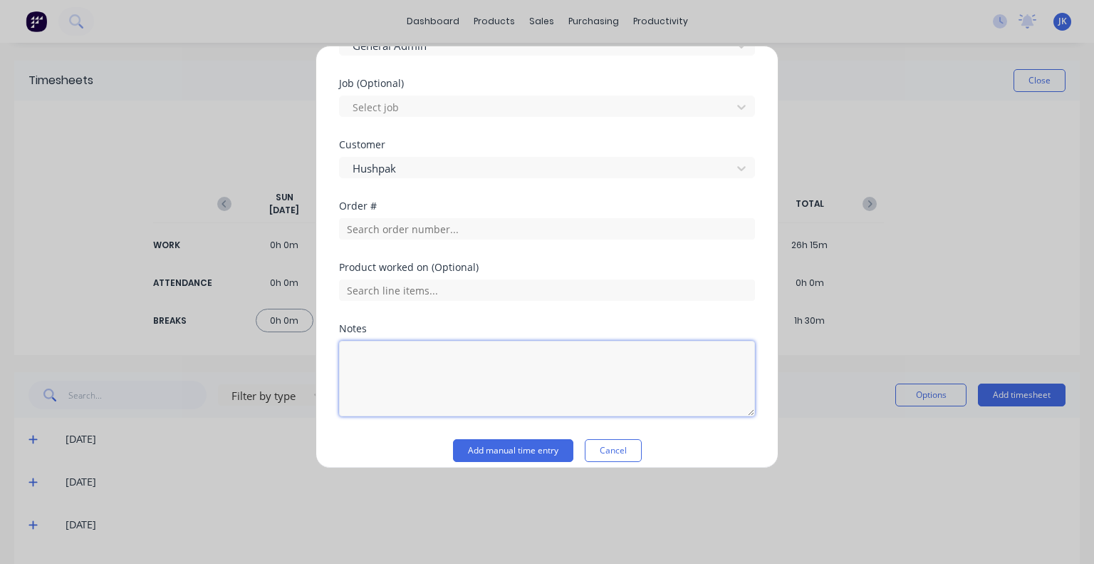
click at [382, 349] on textarea at bounding box center [547, 379] width 416 height 76
drag, startPoint x: 461, startPoint y: 358, endPoint x: 353, endPoint y: 372, distance: 108.5
click at [353, 372] on textarea "workshopo questions" at bounding box center [547, 379] width 416 height 76
type textarea "admin, emails, workshop questions, gas strut research etc"
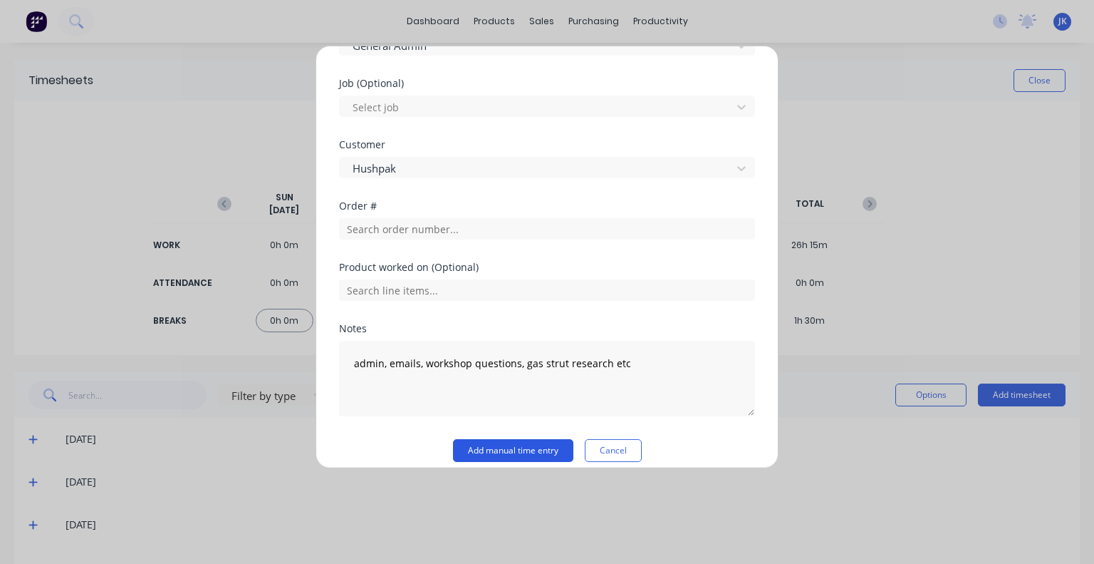
click at [532, 444] on button "Add manual time entry" at bounding box center [513, 450] width 120 height 23
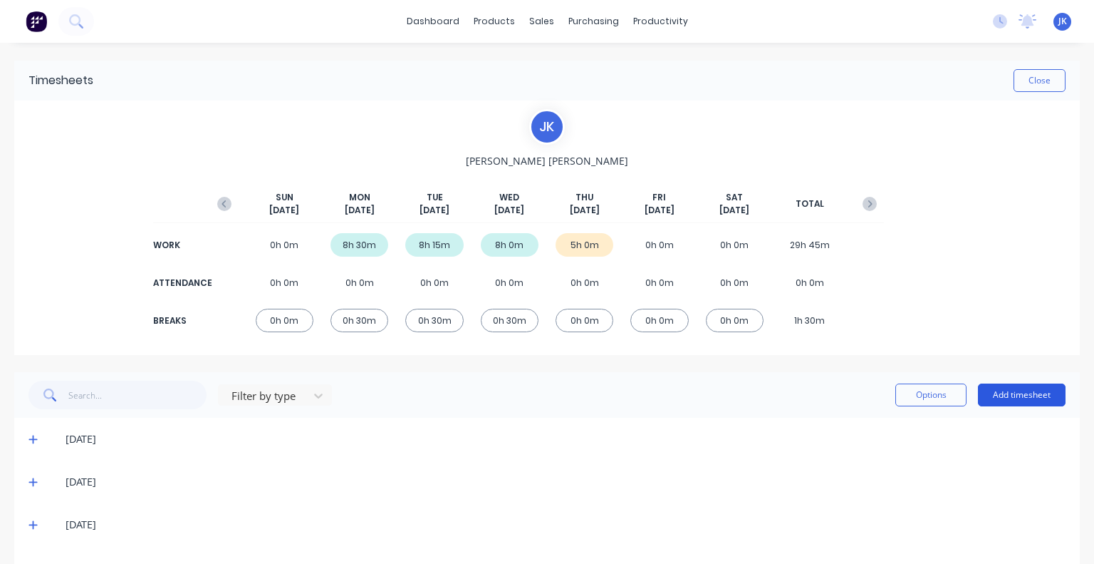
click at [1035, 395] on button "Add timesheet" at bounding box center [1022, 394] width 88 height 23
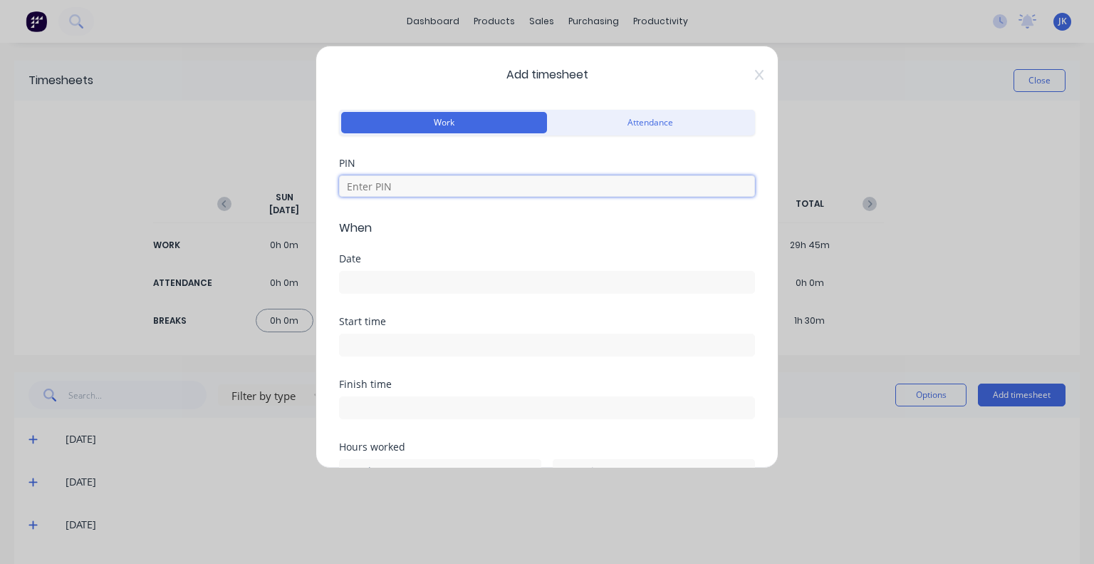
click at [391, 185] on input at bounding box center [547, 185] width 416 height 21
type input "5683"
drag, startPoint x: 412, startPoint y: 257, endPoint x: 409, endPoint y: 271, distance: 14.5
click at [412, 259] on div "Date" at bounding box center [547, 259] width 416 height 10
click at [408, 276] on input at bounding box center [547, 281] width 415 height 21
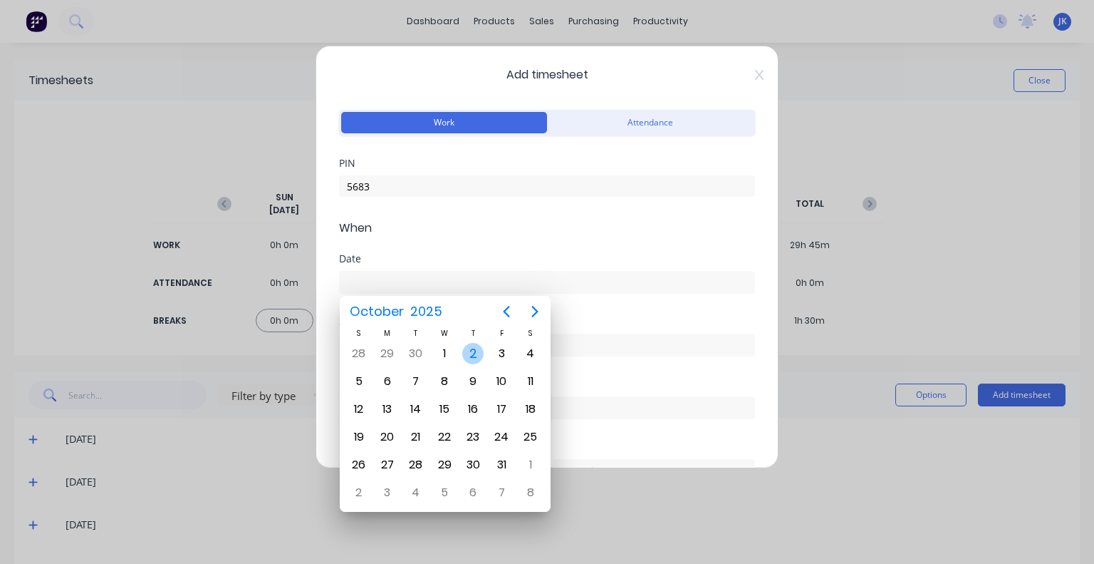
click at [470, 346] on div "2" at bounding box center [472, 353] width 21 height 21
type input "[DATE]"
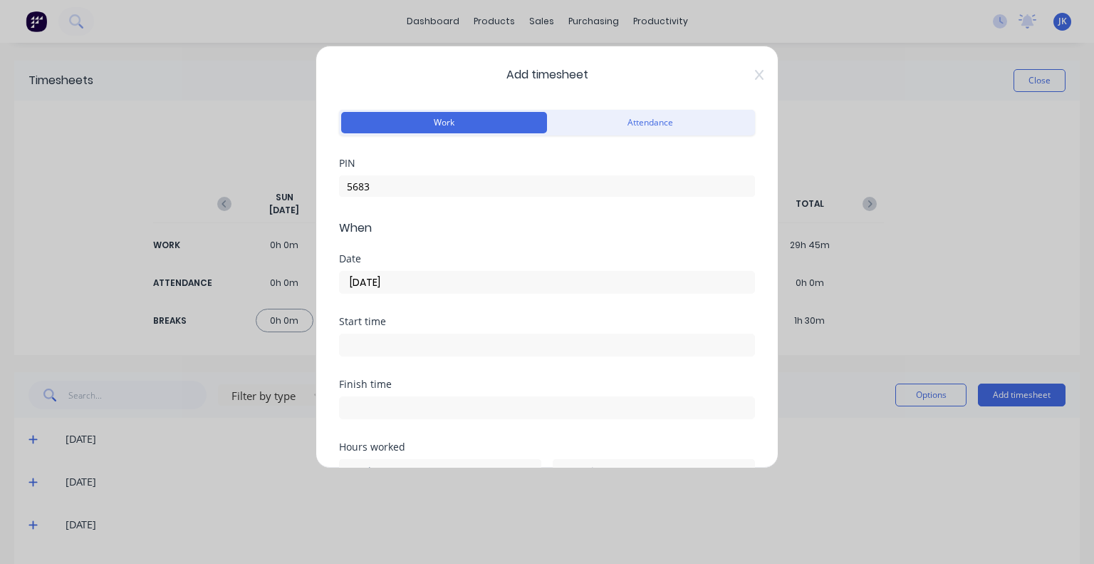
click at [459, 345] on input at bounding box center [547, 344] width 415 height 21
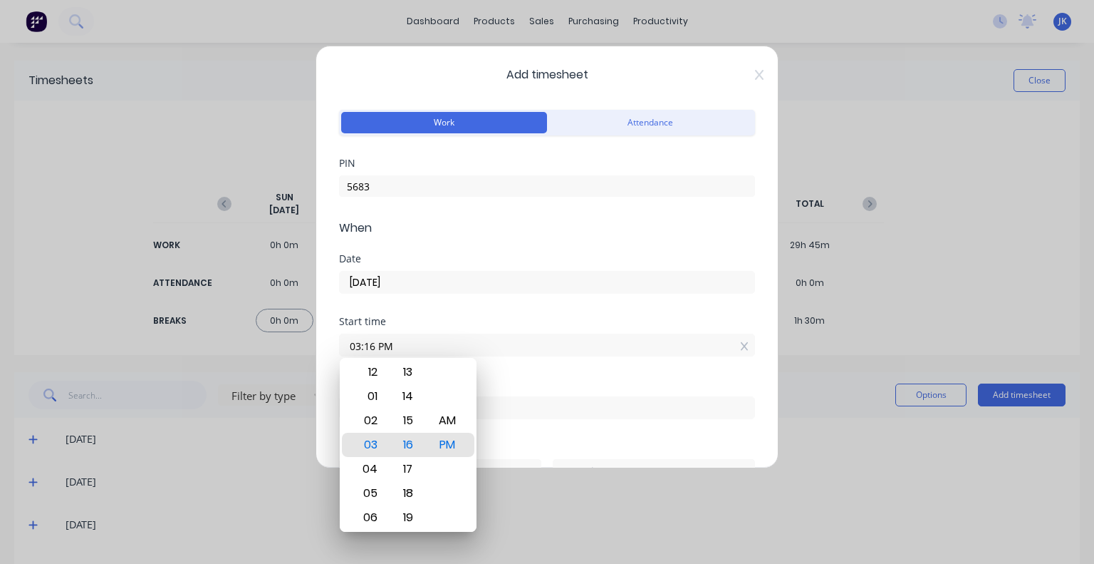
drag, startPoint x: 459, startPoint y: 344, endPoint x: 347, endPoint y: 353, distance: 112.2
click at [347, 353] on input "03:16 PM" at bounding box center [547, 344] width 415 height 21
type input "12:00 PM"
click at [550, 377] on div "Start time 12:00 PM" at bounding box center [547, 347] width 416 height 63
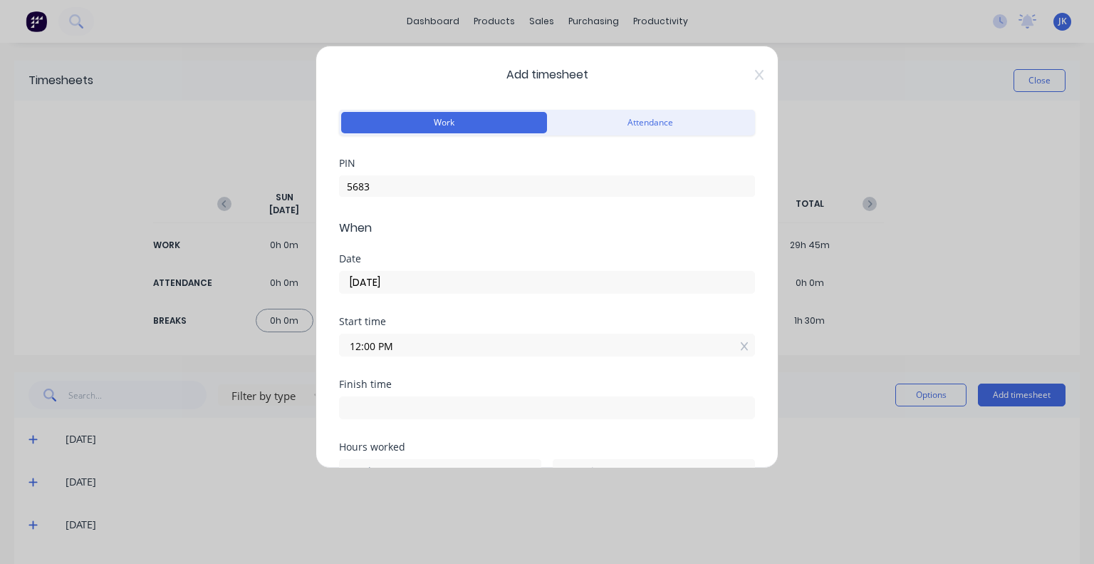
click at [482, 403] on input at bounding box center [547, 407] width 415 height 21
type input "03:16 PM"
type input "3"
type input "16"
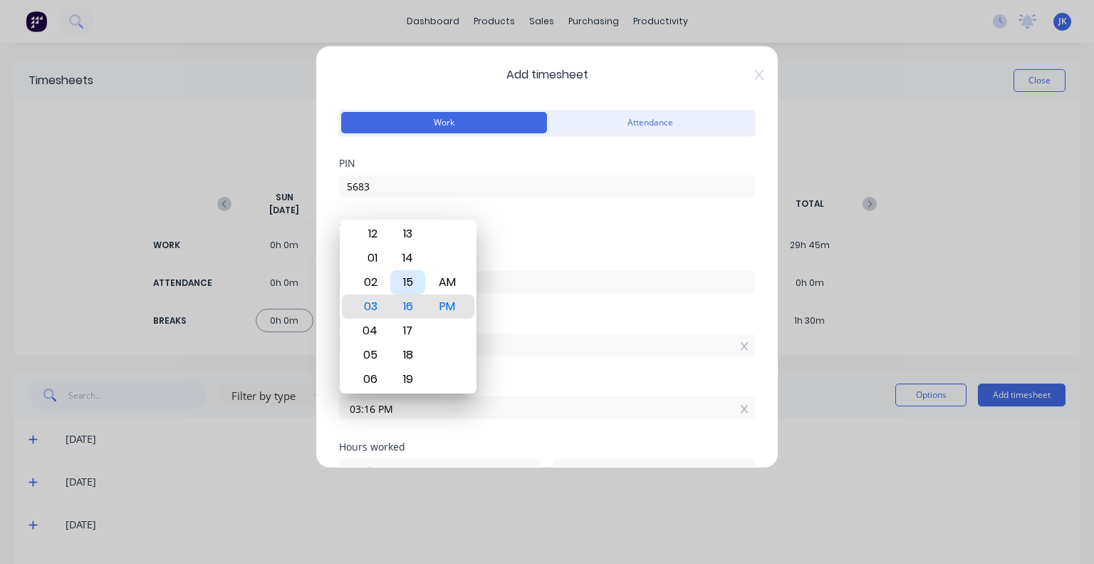
click at [414, 276] on div "15" at bounding box center [407, 282] width 35 height 24
type input "03:15 PM"
type input "15"
click at [517, 373] on div "Start time 12:00 PM" at bounding box center [547, 347] width 416 height 63
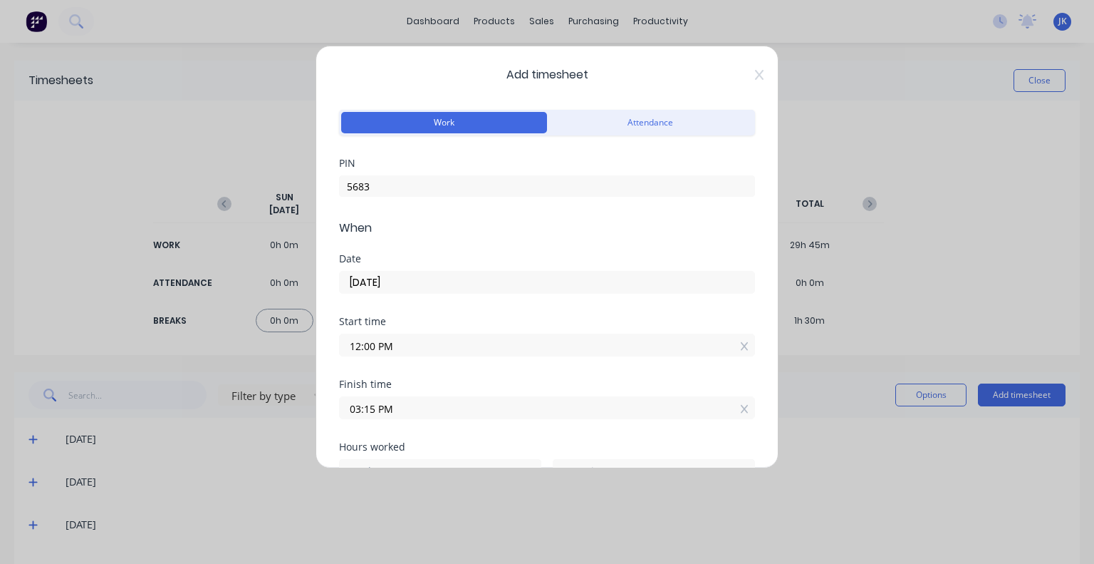
scroll to position [142, 0]
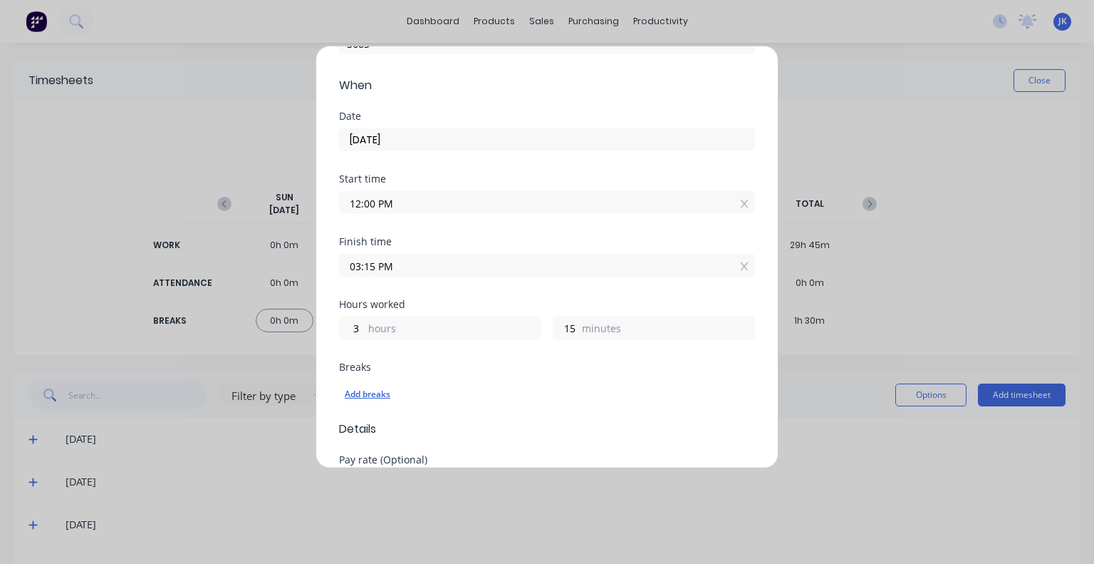
click at [369, 390] on div "Add breaks" at bounding box center [547, 394] width 405 height 19
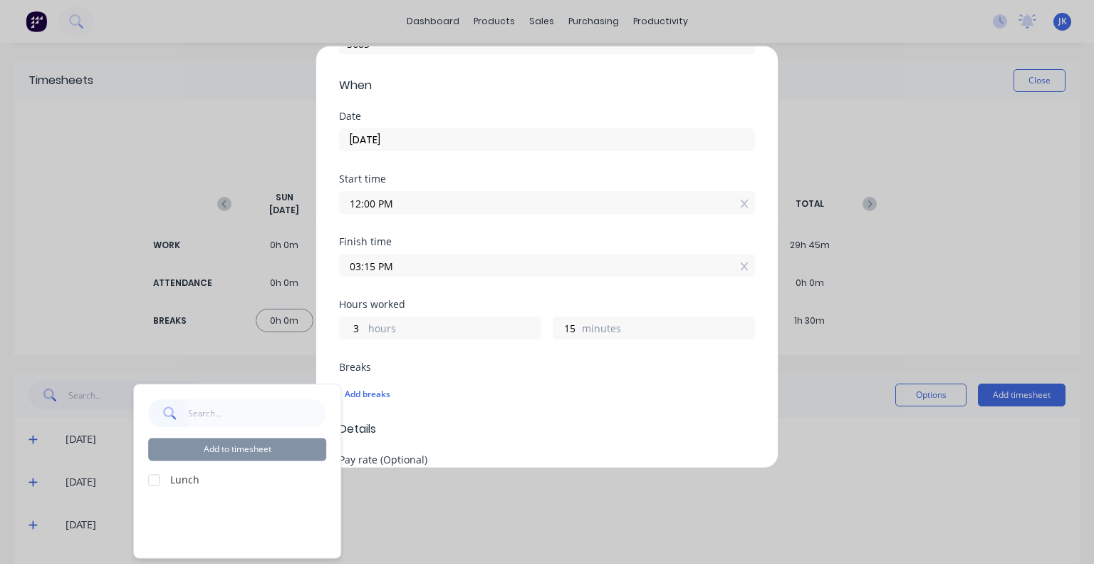
click at [155, 479] on div at bounding box center [154, 479] width 28 height 28
click at [217, 448] on button "Add to timesheet" at bounding box center [237, 448] width 178 height 23
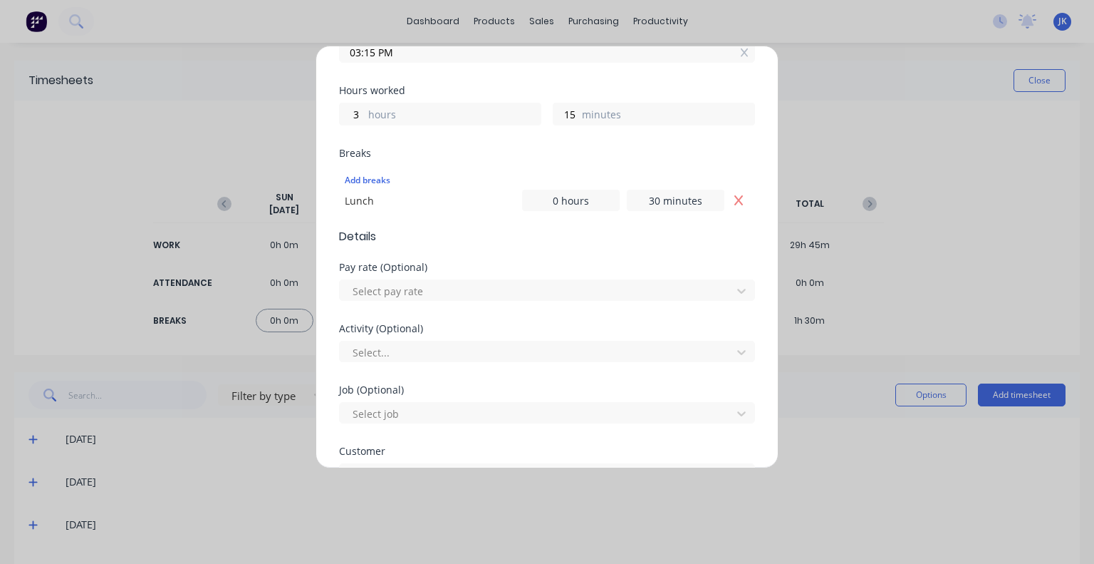
scroll to position [427, 0]
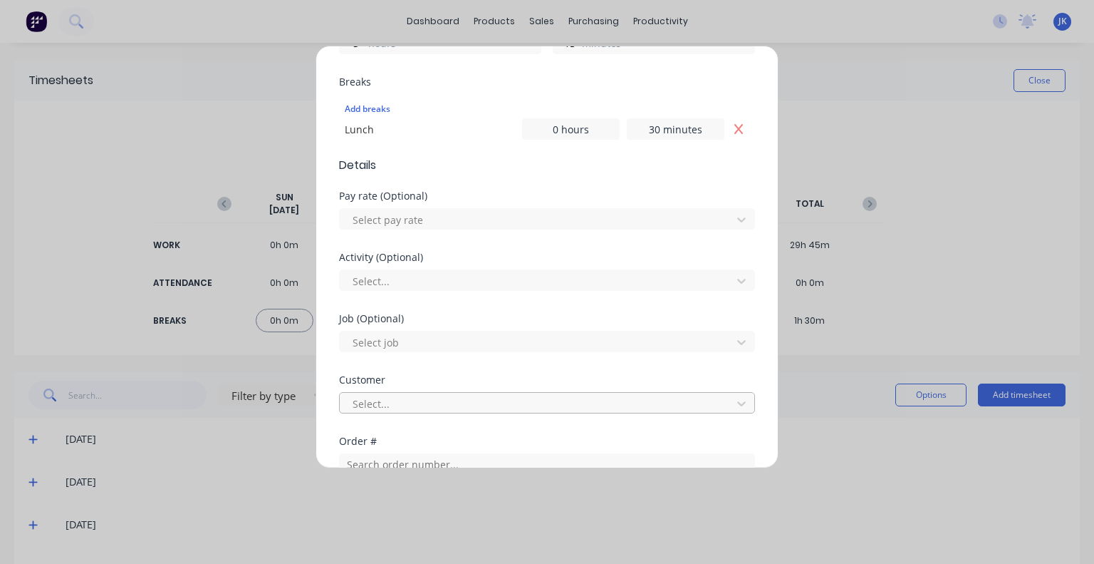
click at [414, 401] on div at bounding box center [537, 404] width 373 height 18
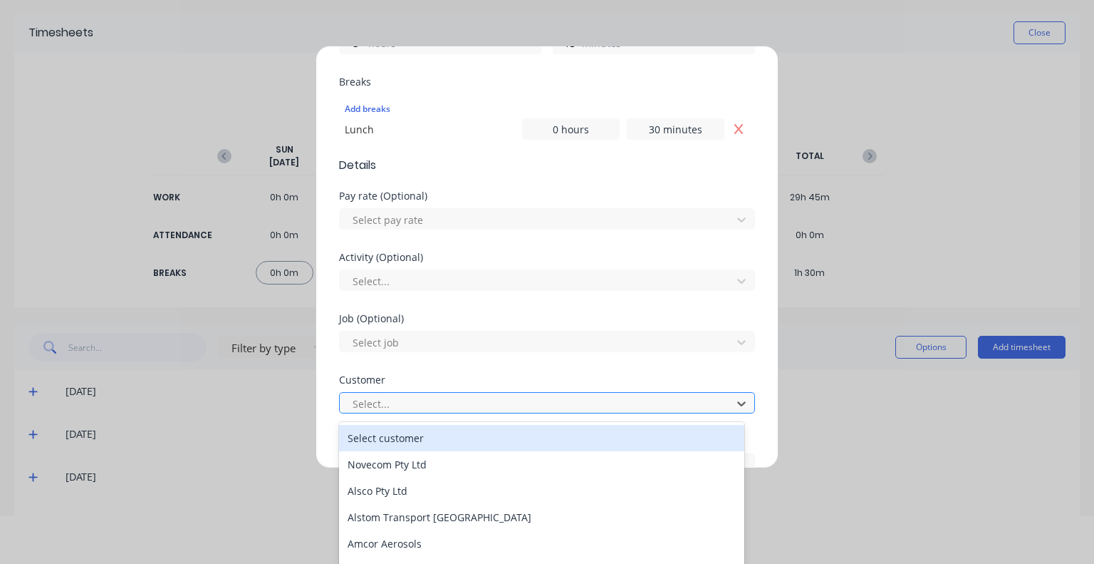
scroll to position [52, 0]
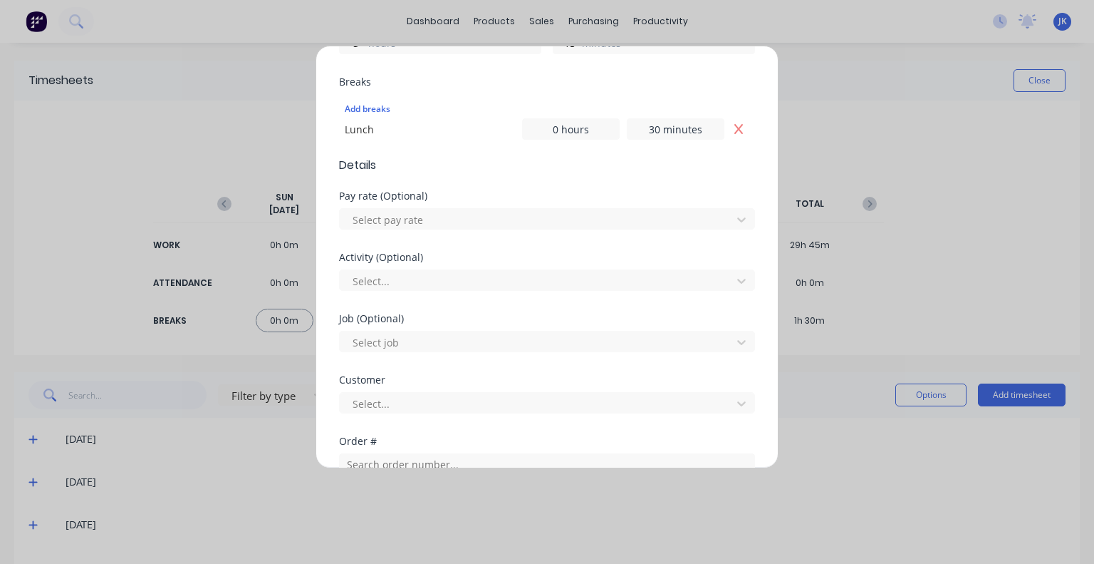
click at [422, 364] on div "Job (Optional) Select job" at bounding box center [547, 343] width 416 height 61
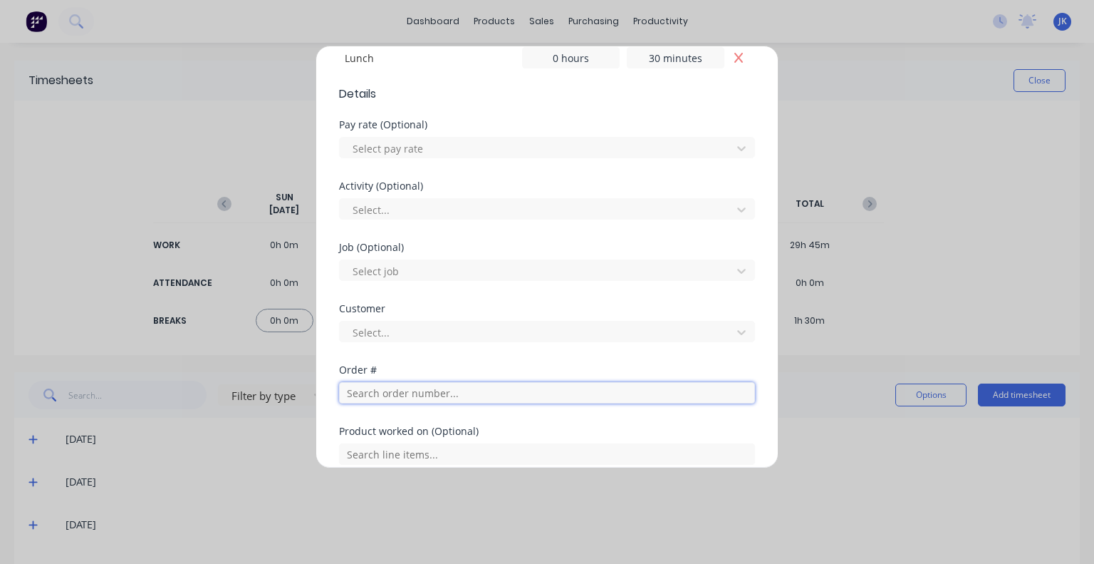
click at [416, 392] on input "text" at bounding box center [547, 392] width 416 height 21
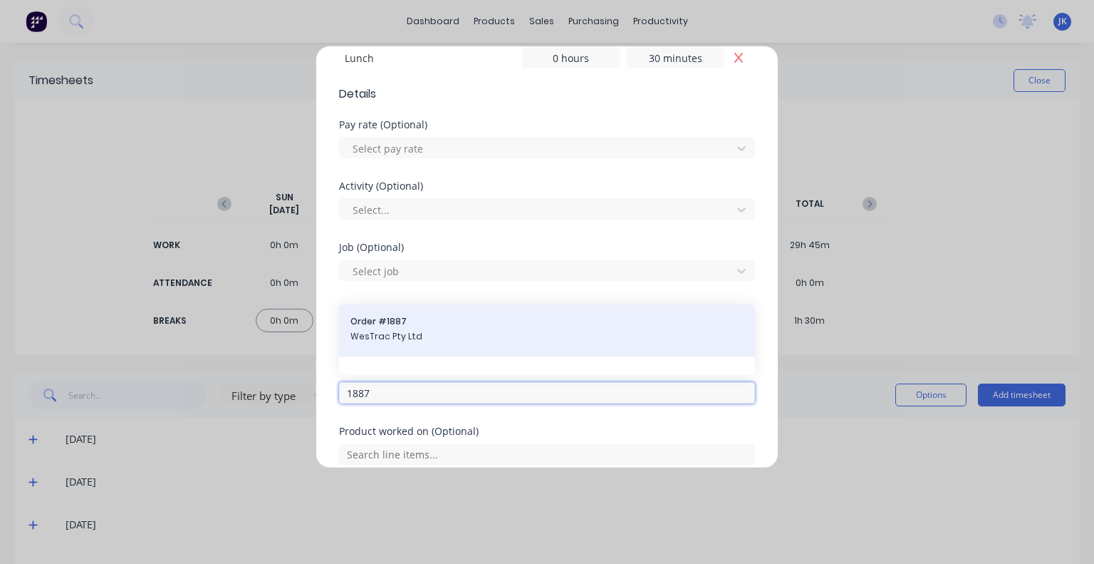
type input "1887"
click at [436, 331] on span "WesTrac Pty Ltd" at bounding box center [547, 337] width 393 height 13
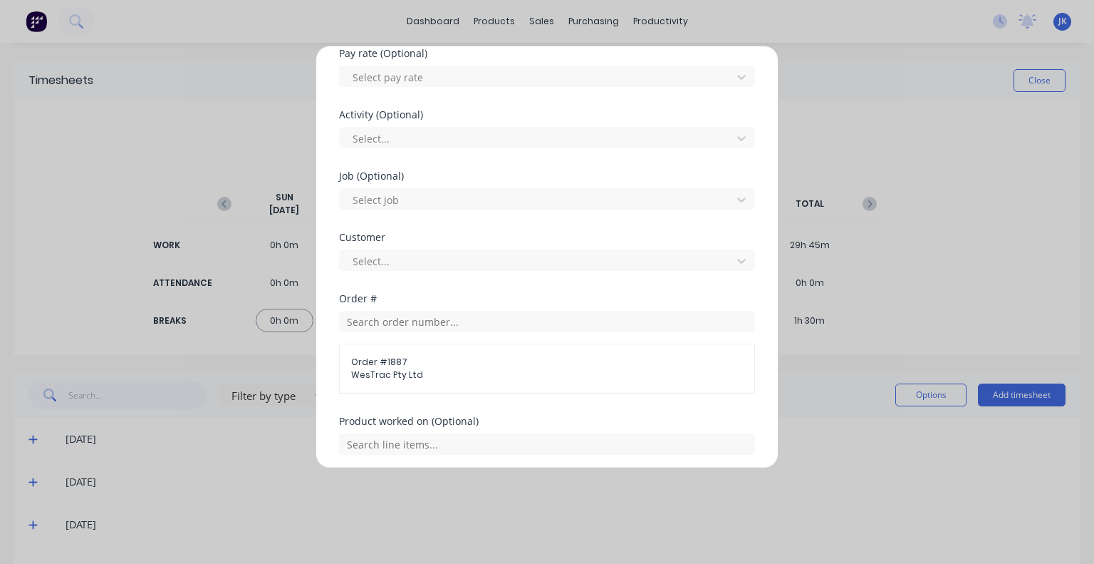
scroll to position [641, 0]
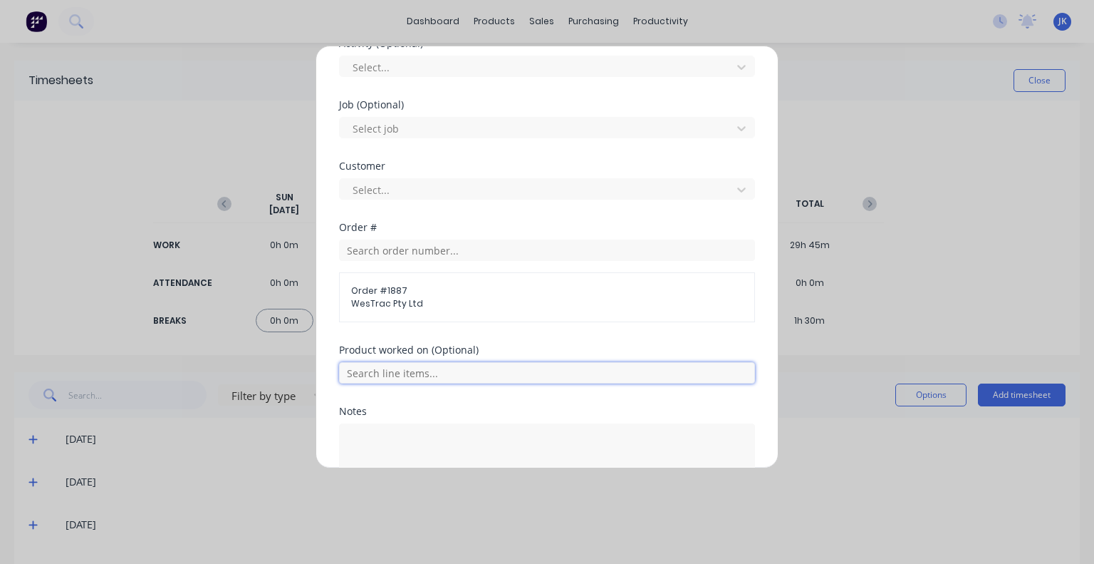
click at [428, 378] on input "text" at bounding box center [547, 372] width 416 height 21
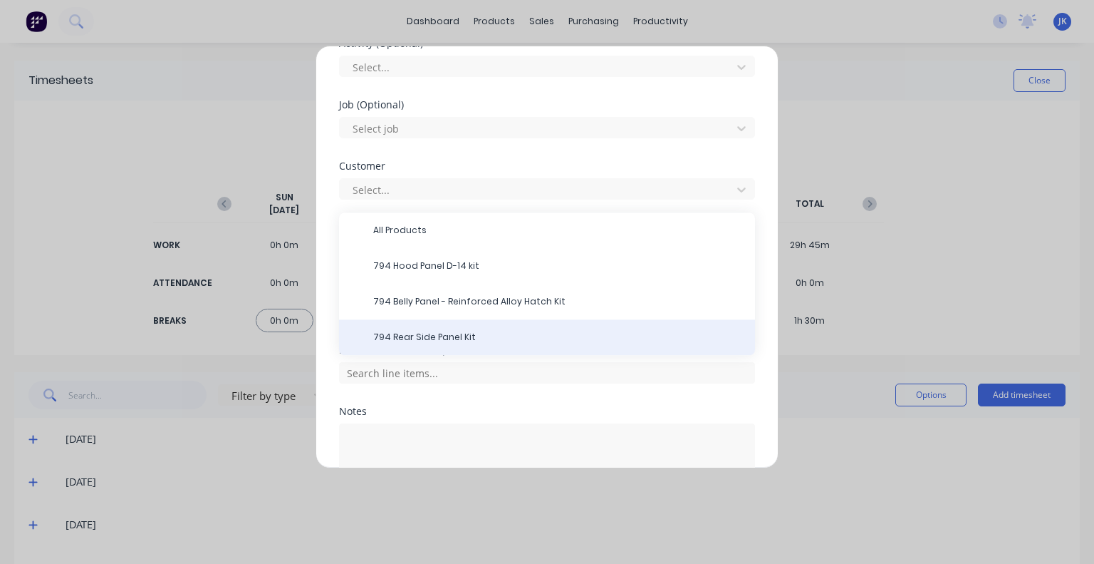
click at [467, 332] on span "794 Rear Side Panel Kit" at bounding box center [558, 337] width 370 height 13
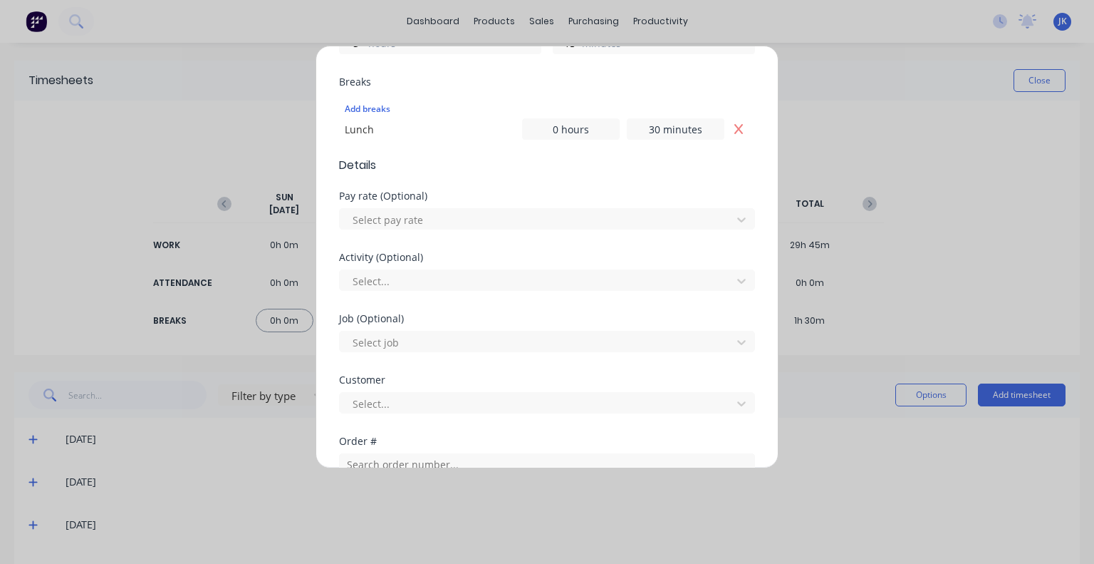
scroll to position [356, 0]
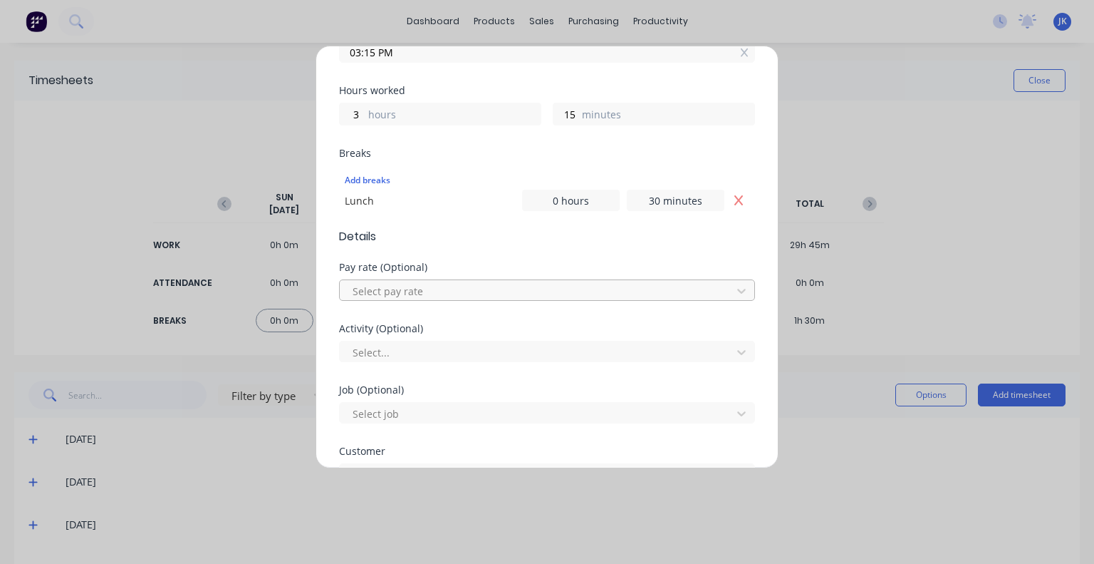
click at [429, 280] on div "Select pay rate" at bounding box center [538, 290] width 382 height 21
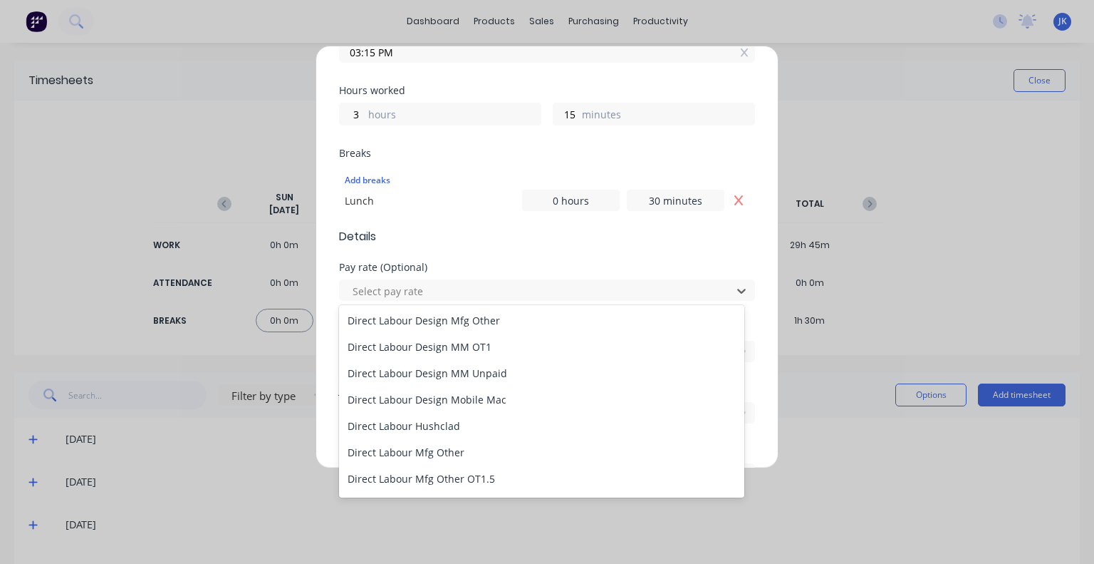
scroll to position [641, 0]
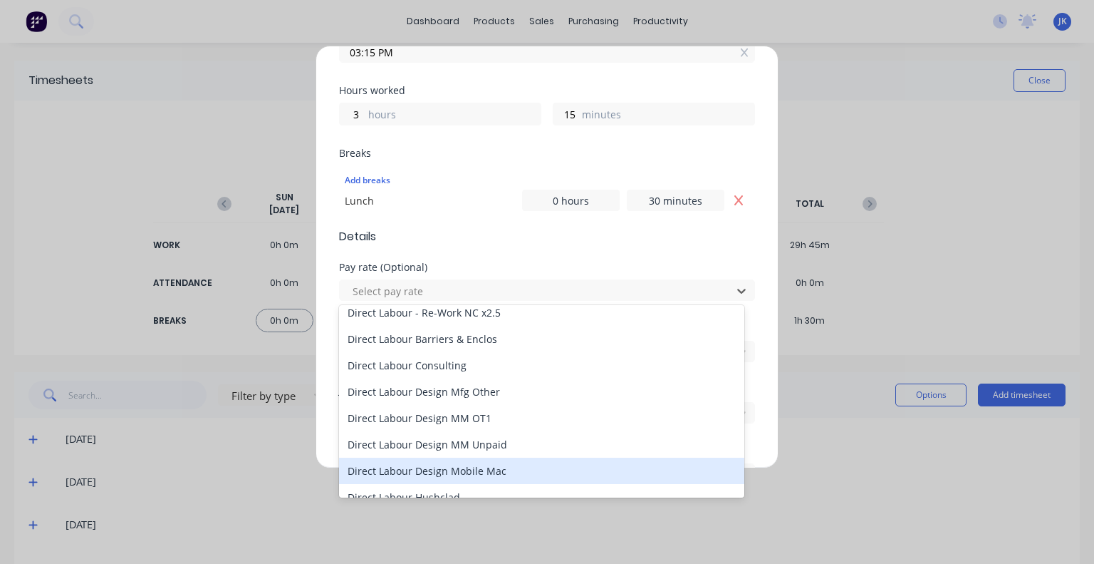
click at [479, 475] on div "Direct Labour Design Mobile Mac" at bounding box center [541, 470] width 405 height 26
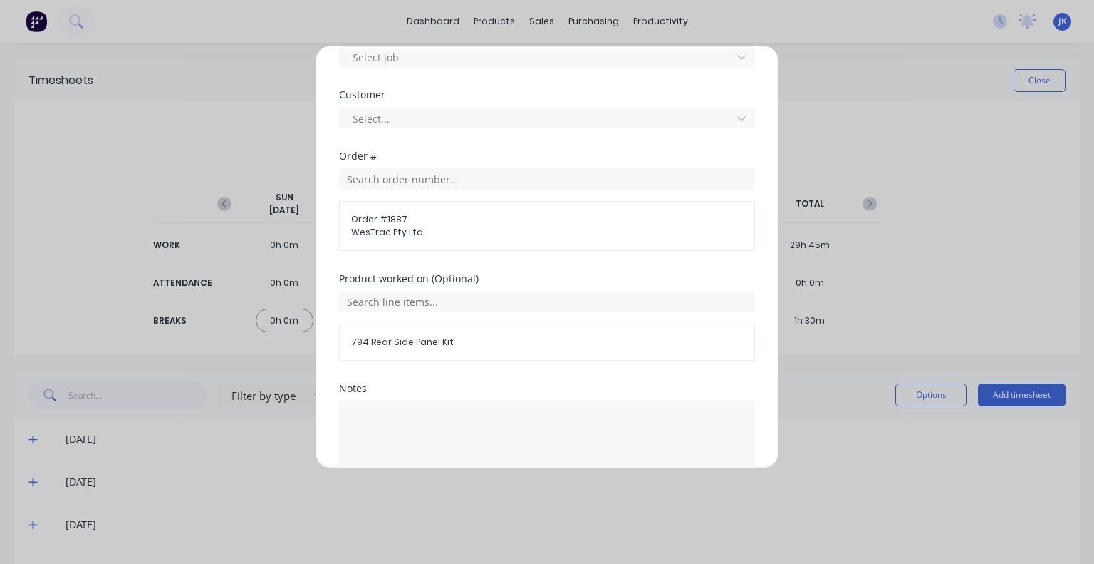
scroll to position [784, 0]
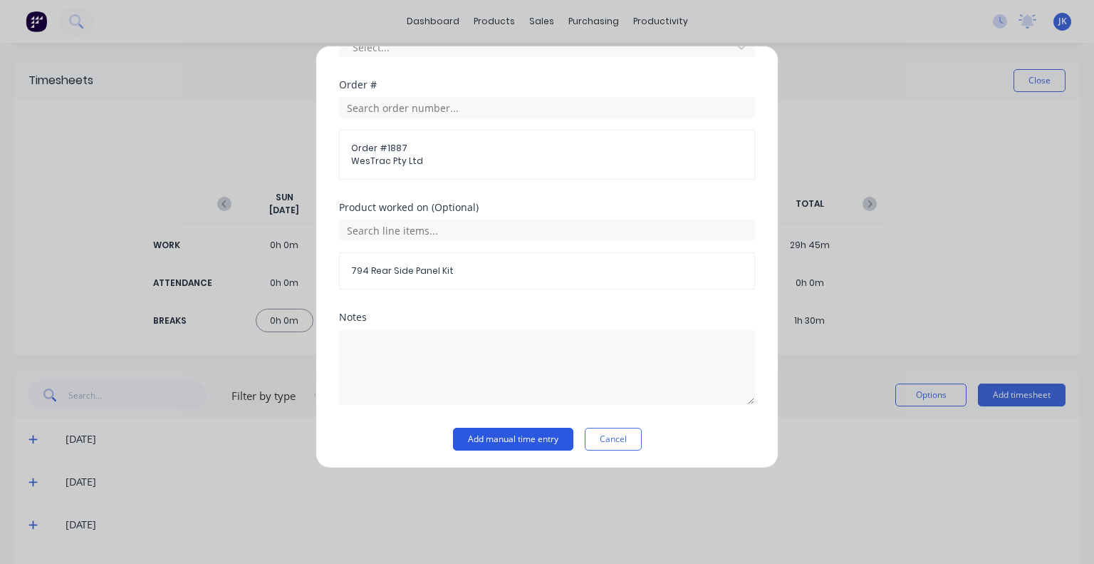
click at [541, 430] on button "Add manual time entry" at bounding box center [513, 438] width 120 height 23
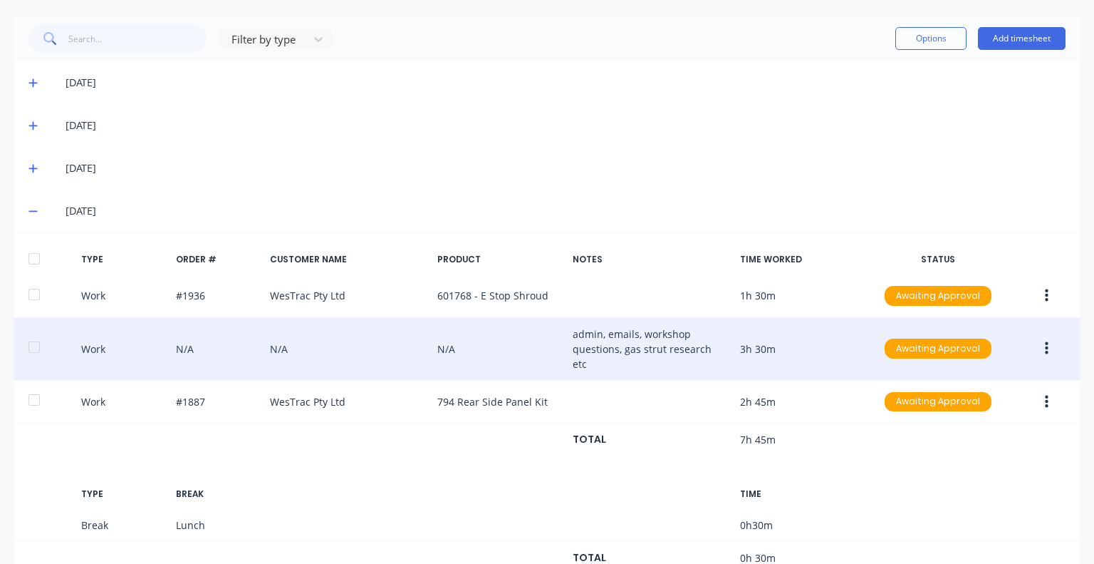
scroll to position [390, 0]
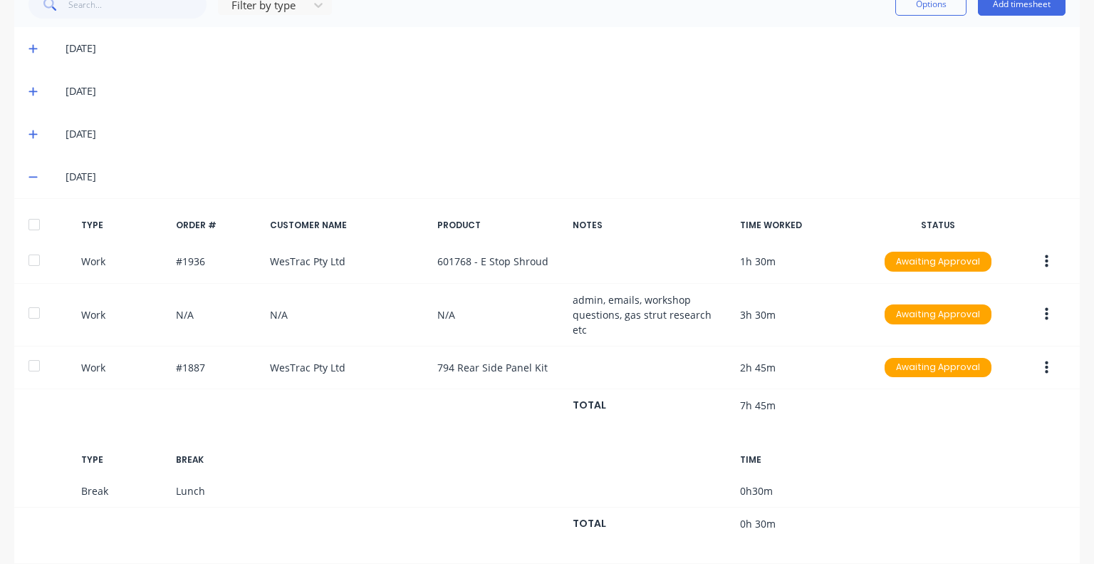
click at [38, 172] on span at bounding box center [35, 177] width 14 height 14
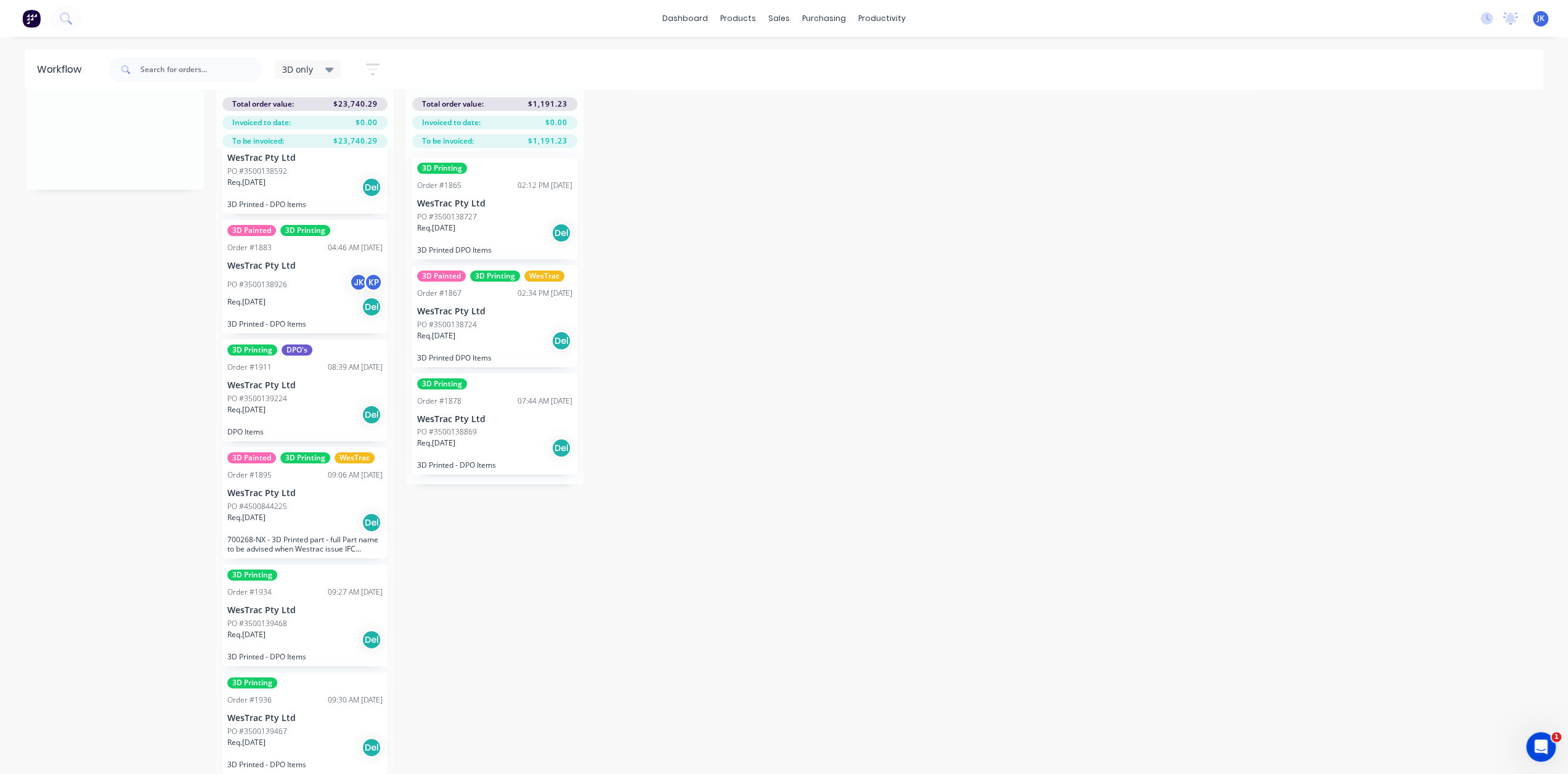
click at [298, 694] on div "Order #1936 09:30 AM [DATE]" at bounding box center [305, 700] width 156 height 11
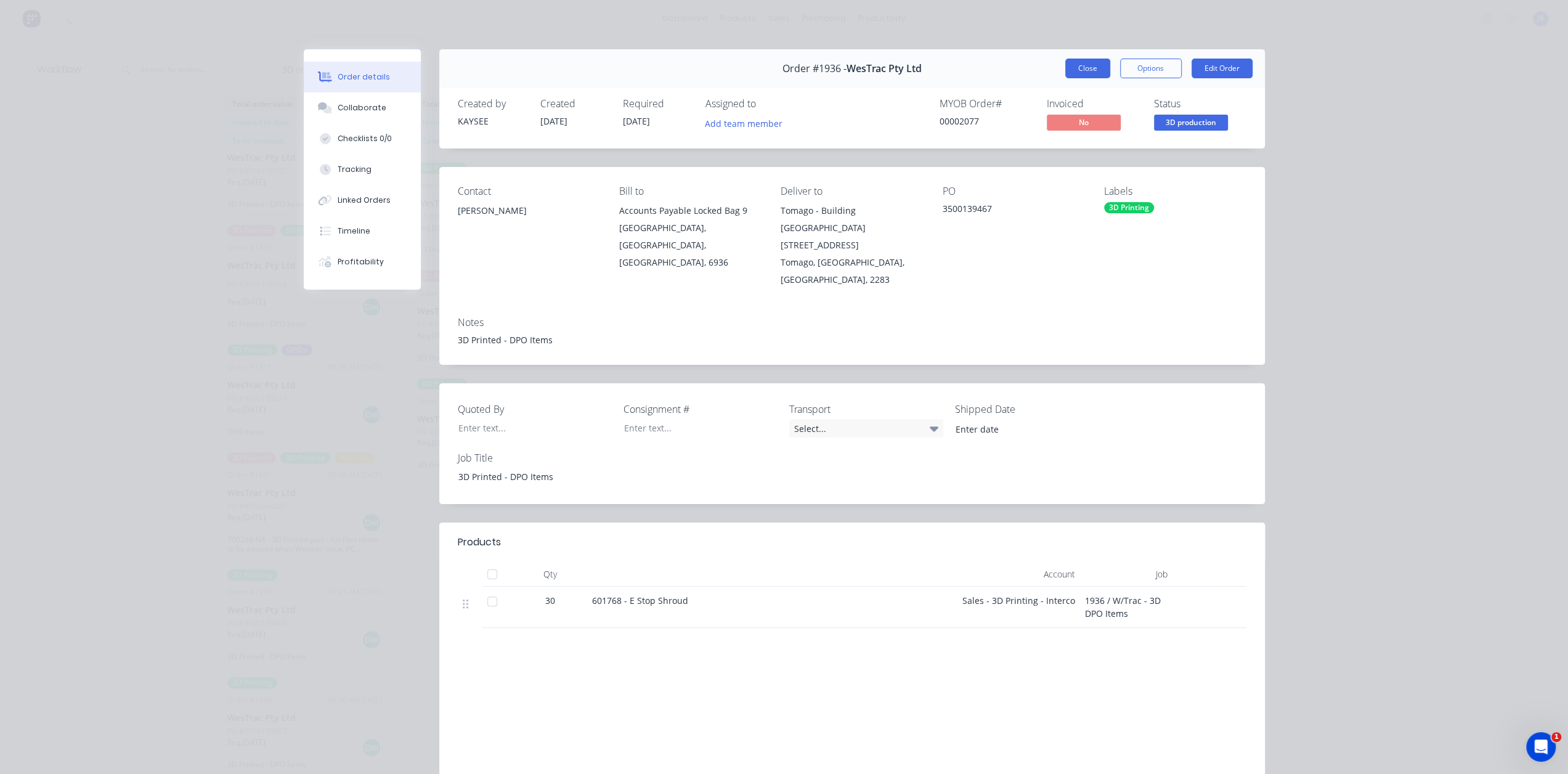
click at [1078, 66] on button "Close" at bounding box center [1088, 68] width 45 height 20
